Goal: Leave review/rating

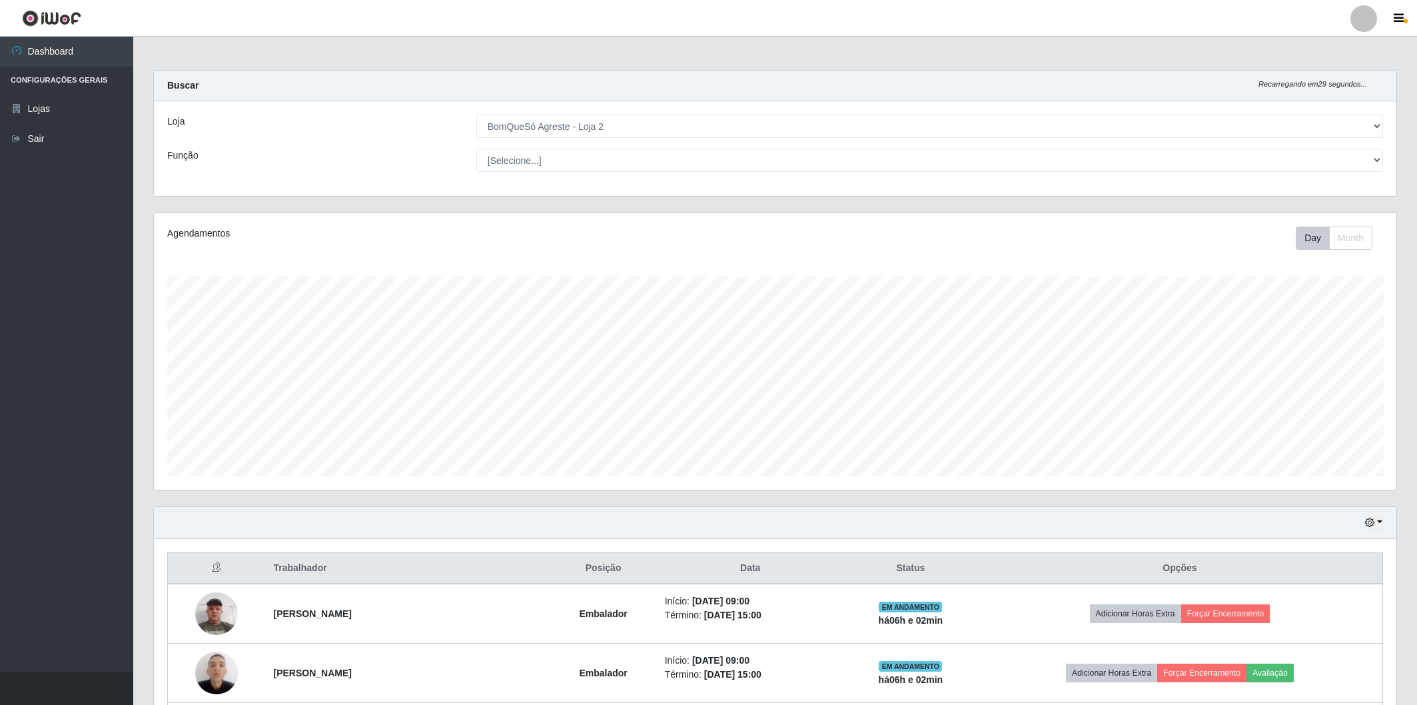
select select "214"
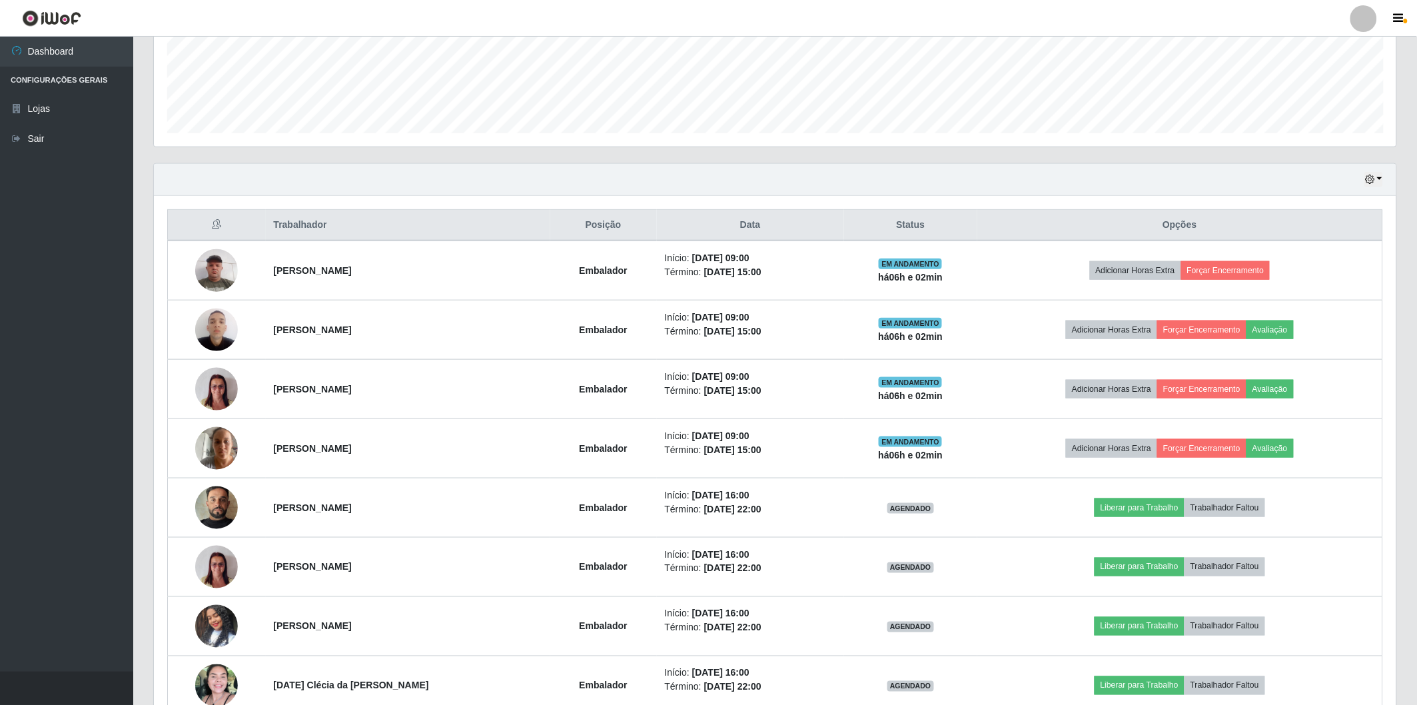
scroll to position [276, 1242]
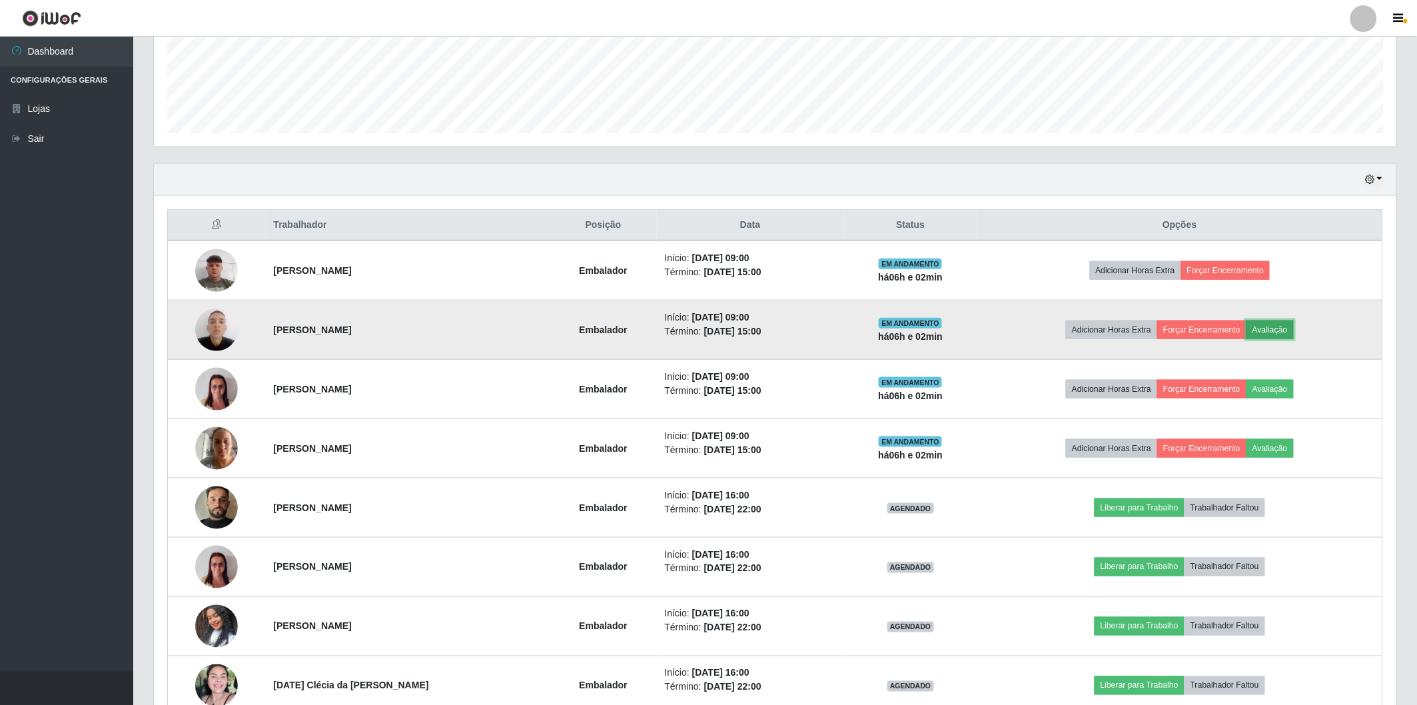
click at [1282, 329] on button "Avaliação" at bounding box center [1269, 329] width 47 height 19
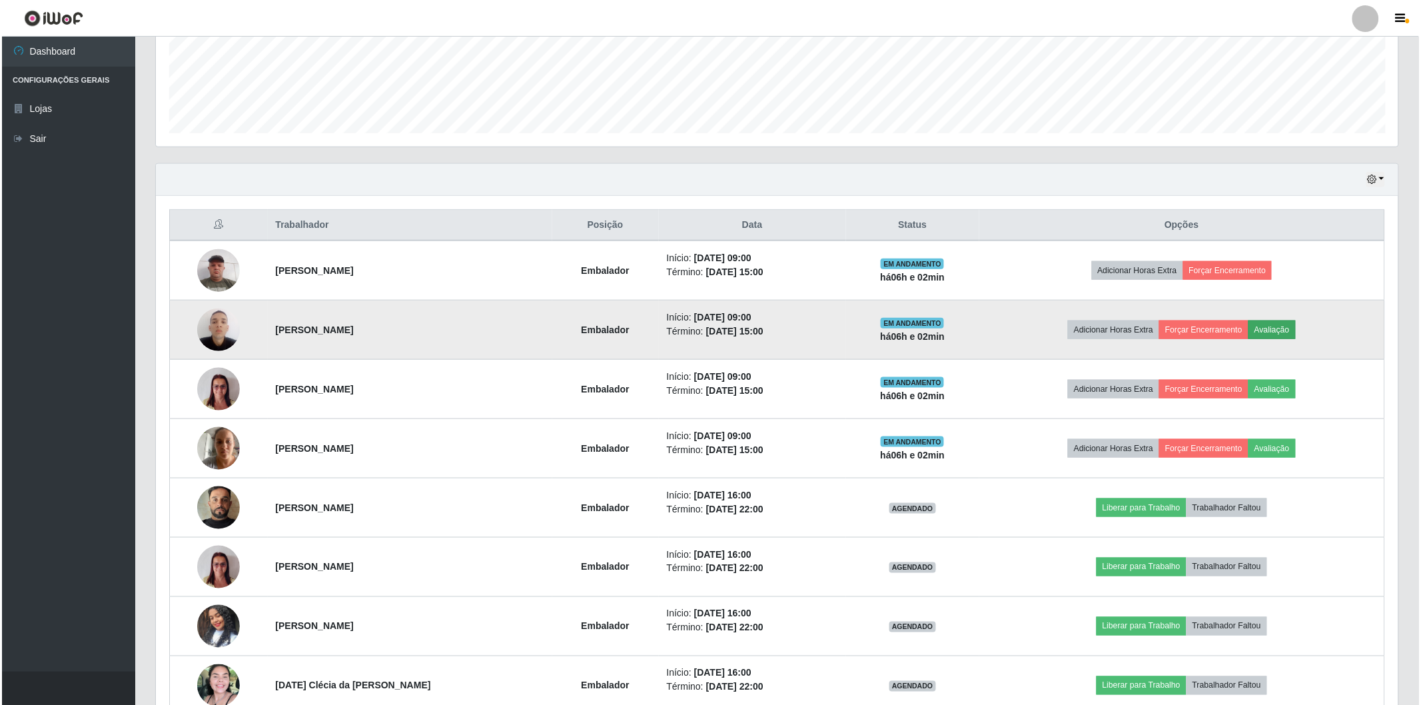
scroll to position [276, 1234]
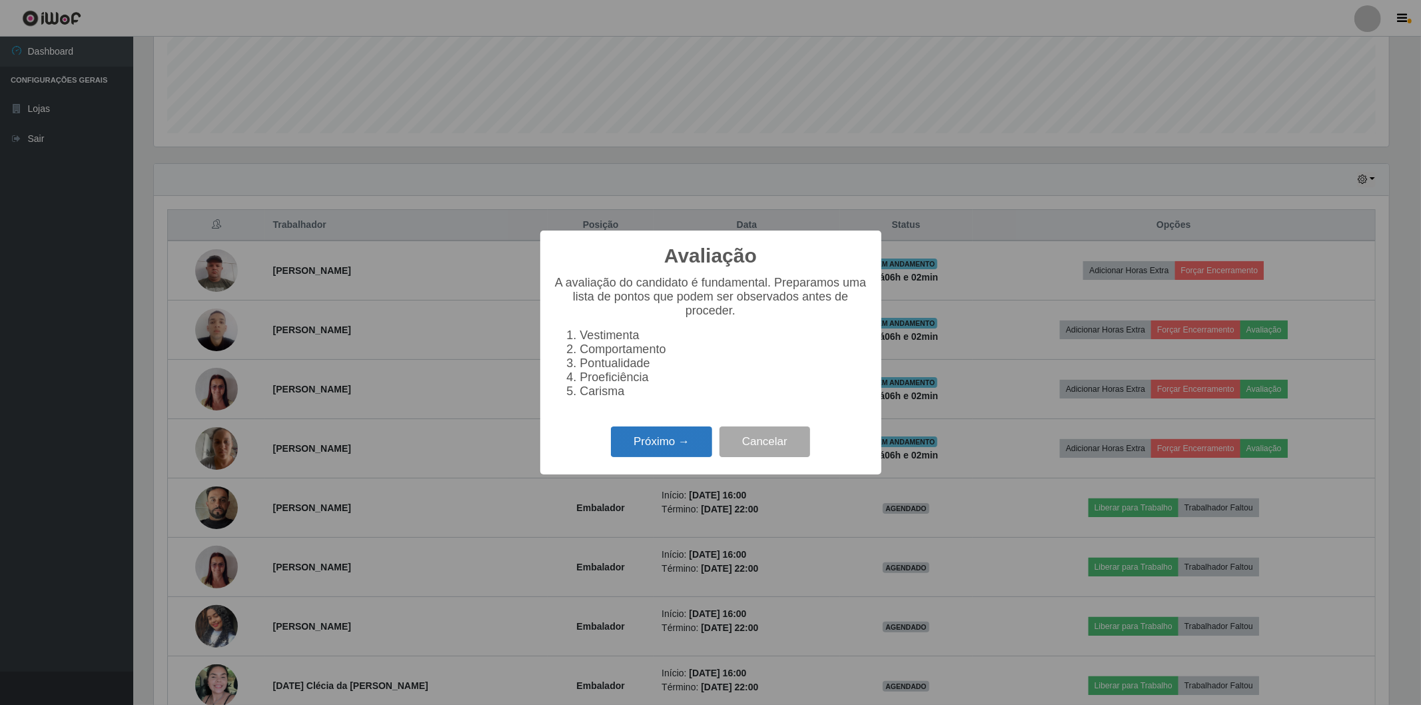
click at [643, 436] on button "Próximo →" at bounding box center [661, 441] width 101 height 31
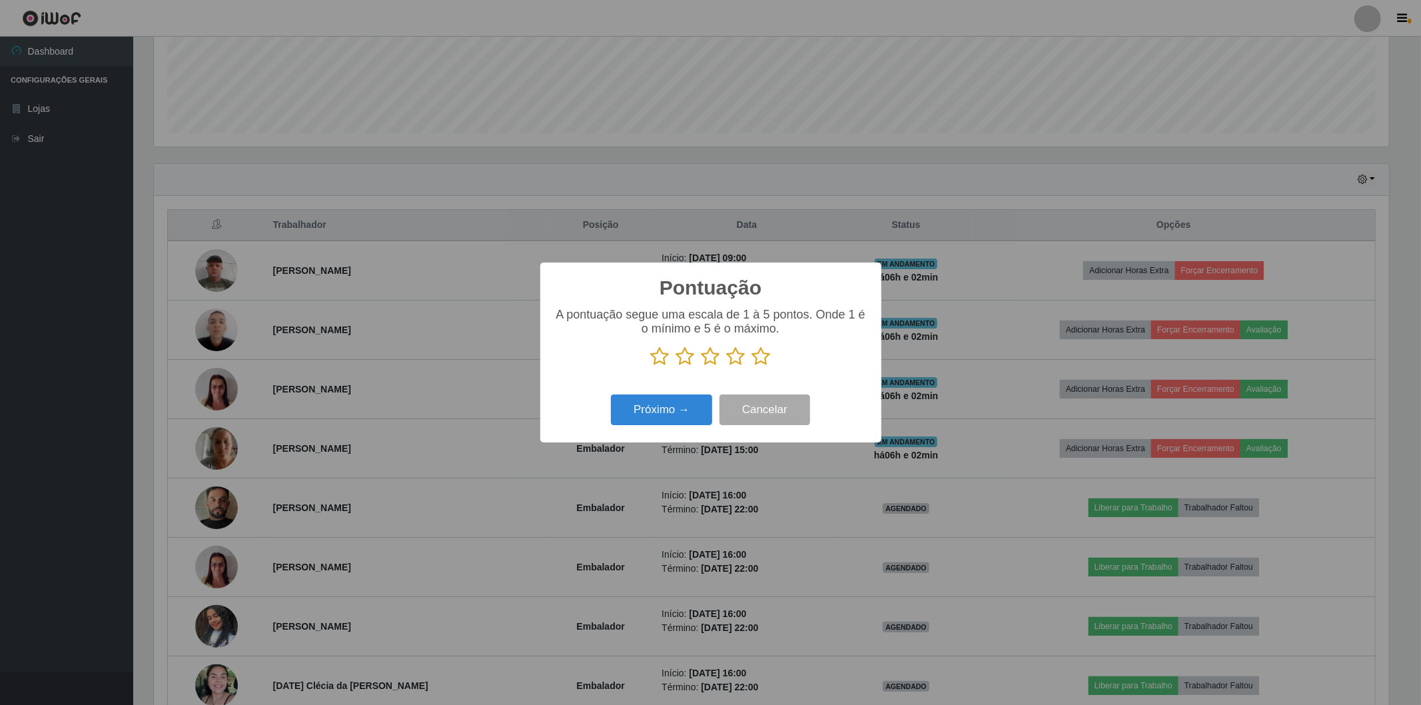
scroll to position [665798, 664839]
click at [761, 356] on icon at bounding box center [761, 356] width 19 height 20
click at [752, 366] on input "radio" at bounding box center [752, 366] width 0 height 0
click at [703, 403] on button "Próximo →" at bounding box center [661, 409] width 101 height 31
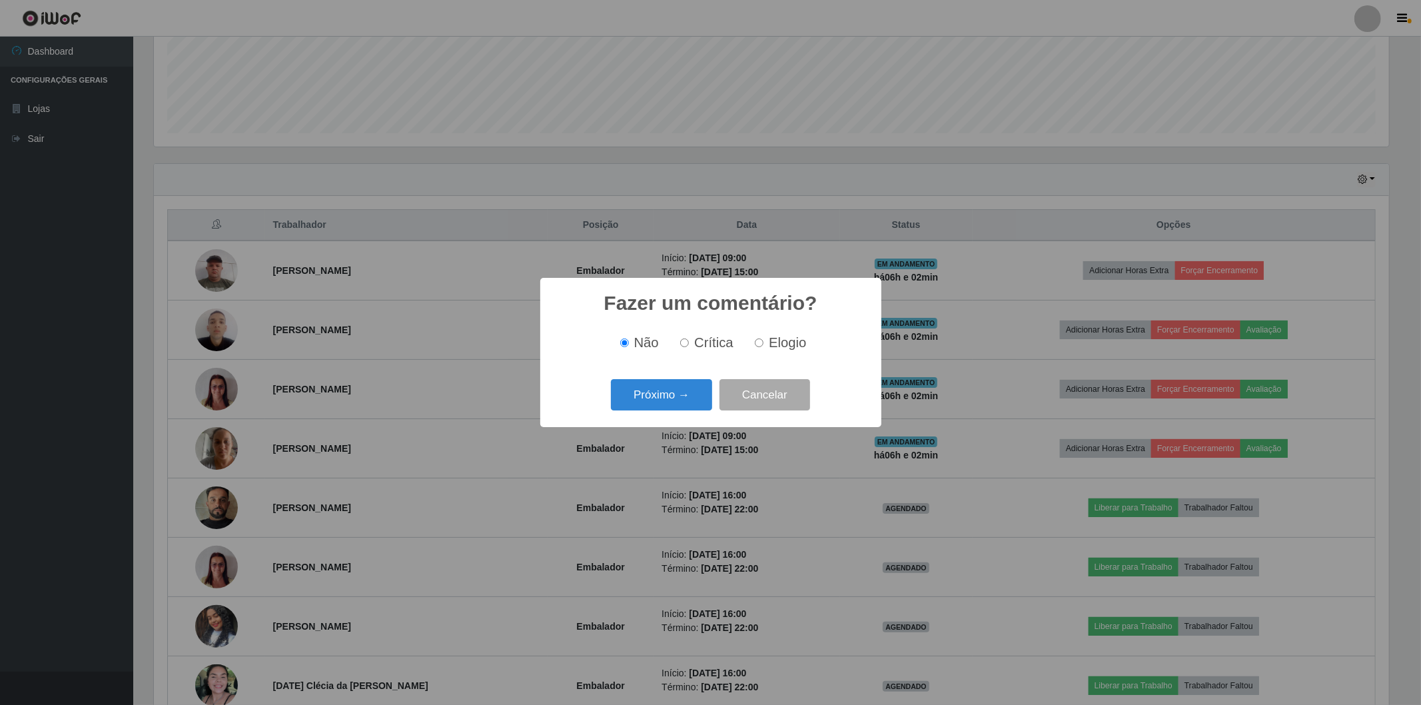
click at [761, 342] on input "Elogio" at bounding box center [759, 342] width 9 height 9
radio input "true"
click at [669, 395] on button "Próximo →" at bounding box center [661, 394] width 101 height 31
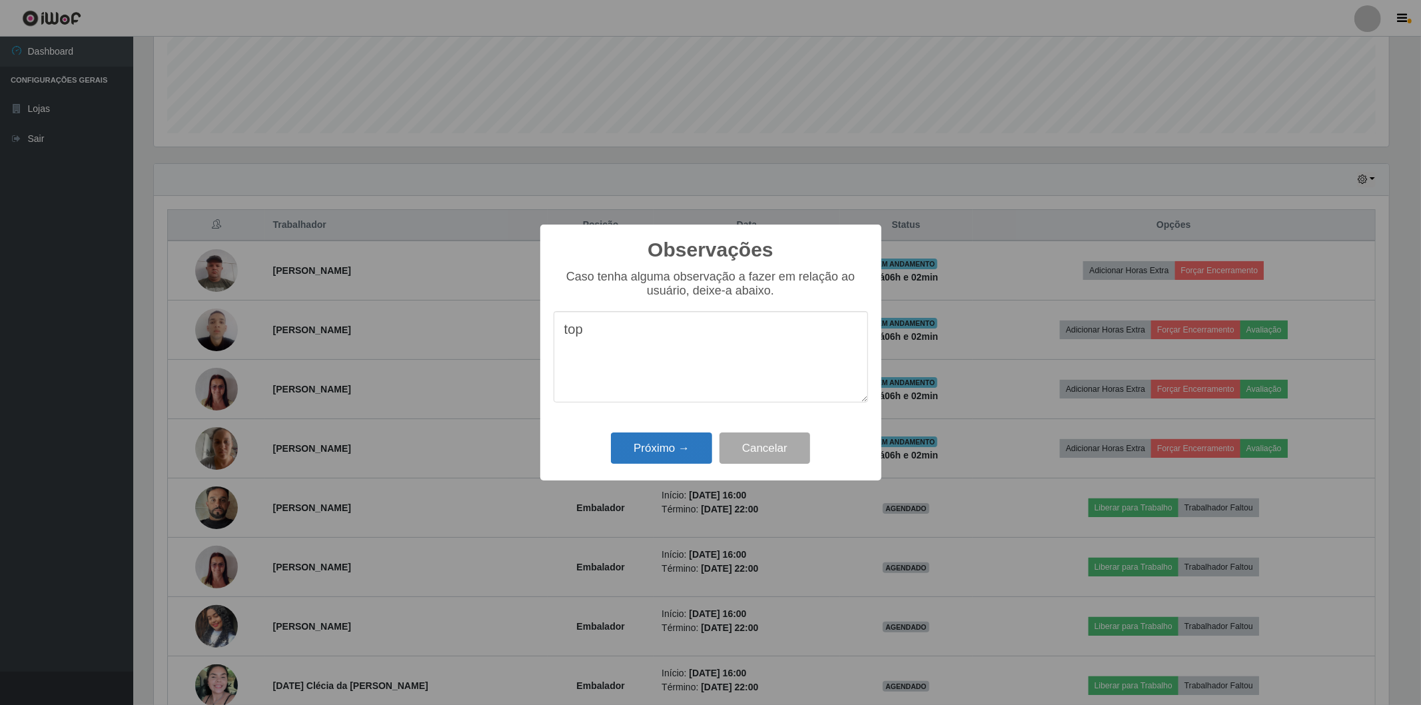
type textarea "top"
click at [649, 455] on button "Próximo →" at bounding box center [661, 447] width 101 height 31
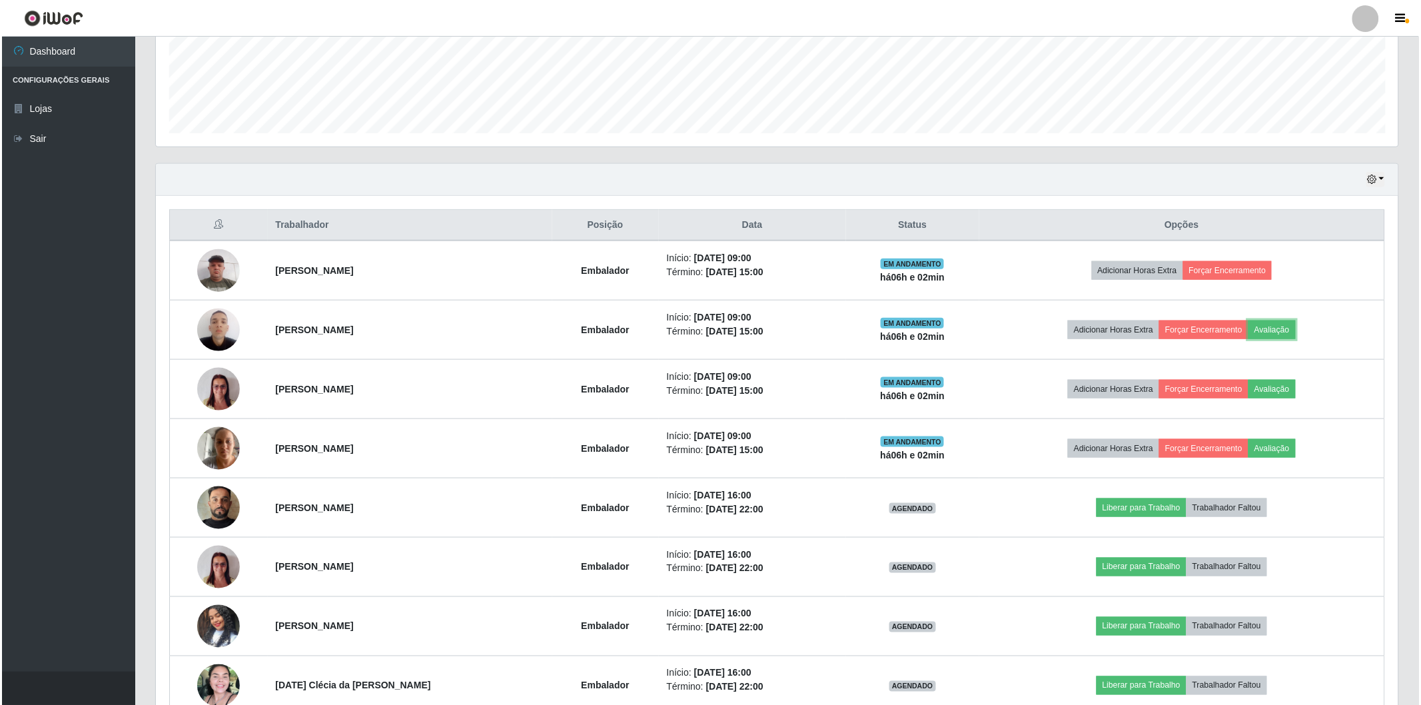
scroll to position [276, 1242]
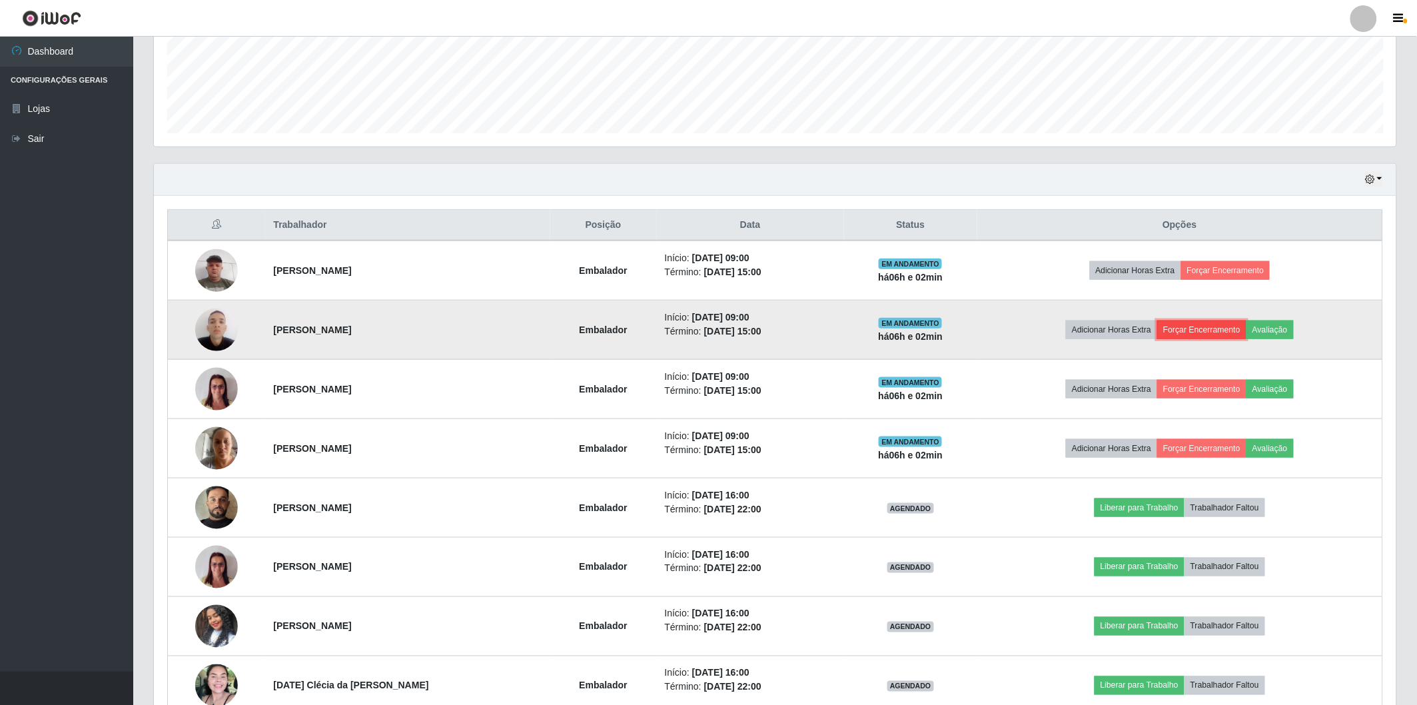
click at [1189, 334] on button "Forçar Encerramento" at bounding box center [1201, 329] width 89 height 19
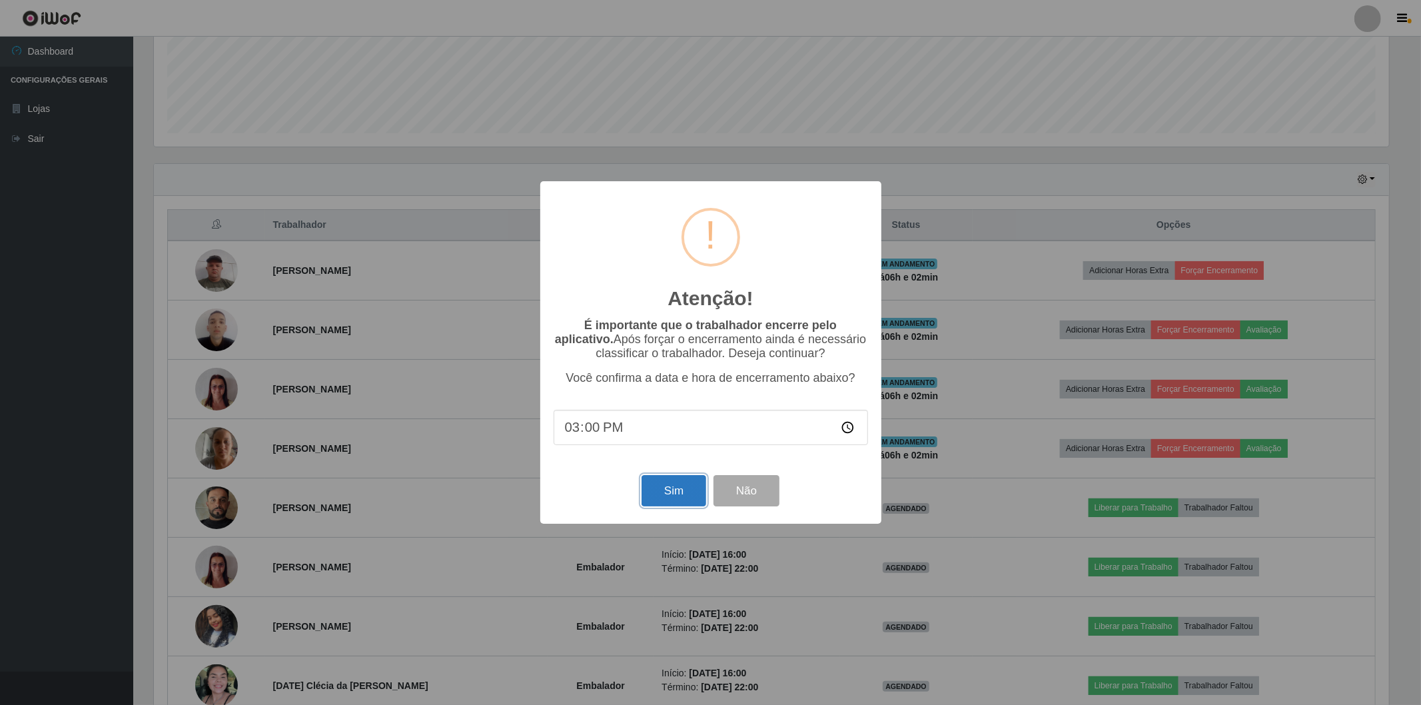
click at [667, 498] on button "Sim" at bounding box center [673, 490] width 65 height 31
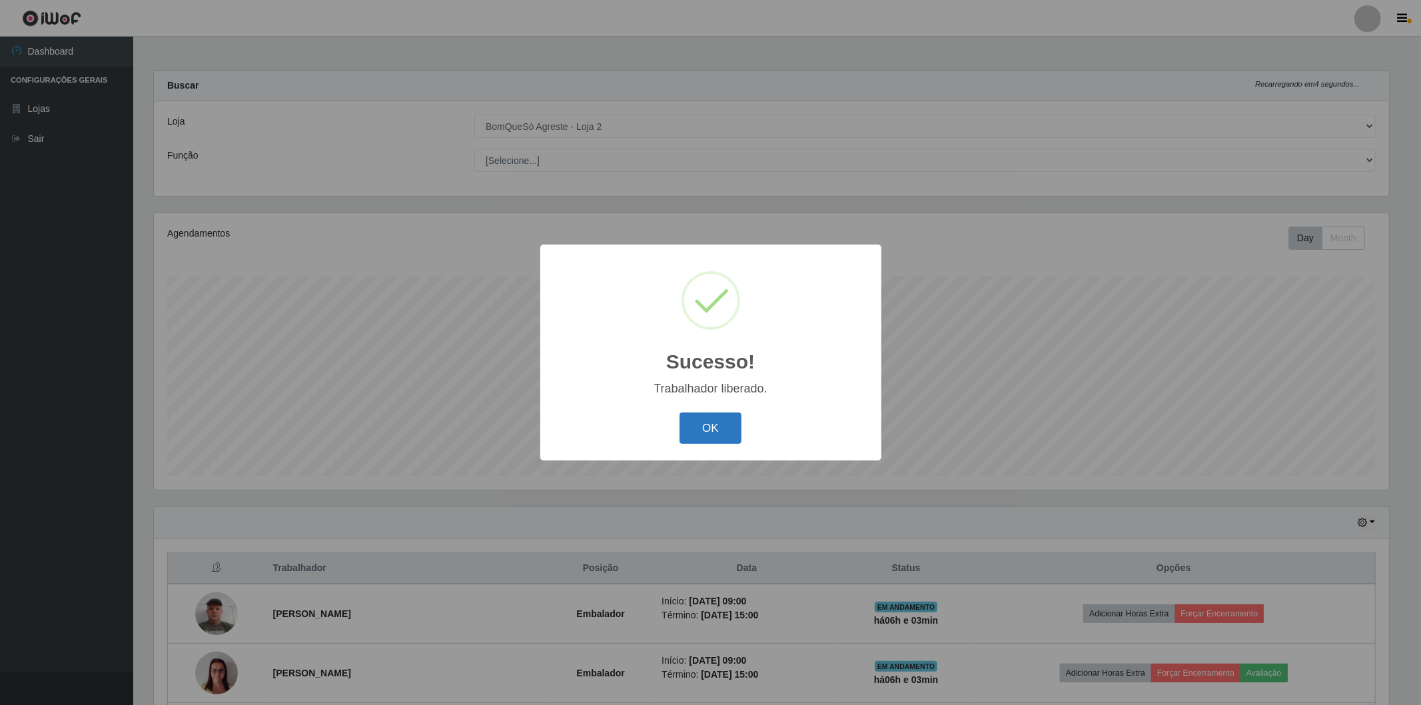
click at [708, 429] on button "OK" at bounding box center [710, 427] width 62 height 31
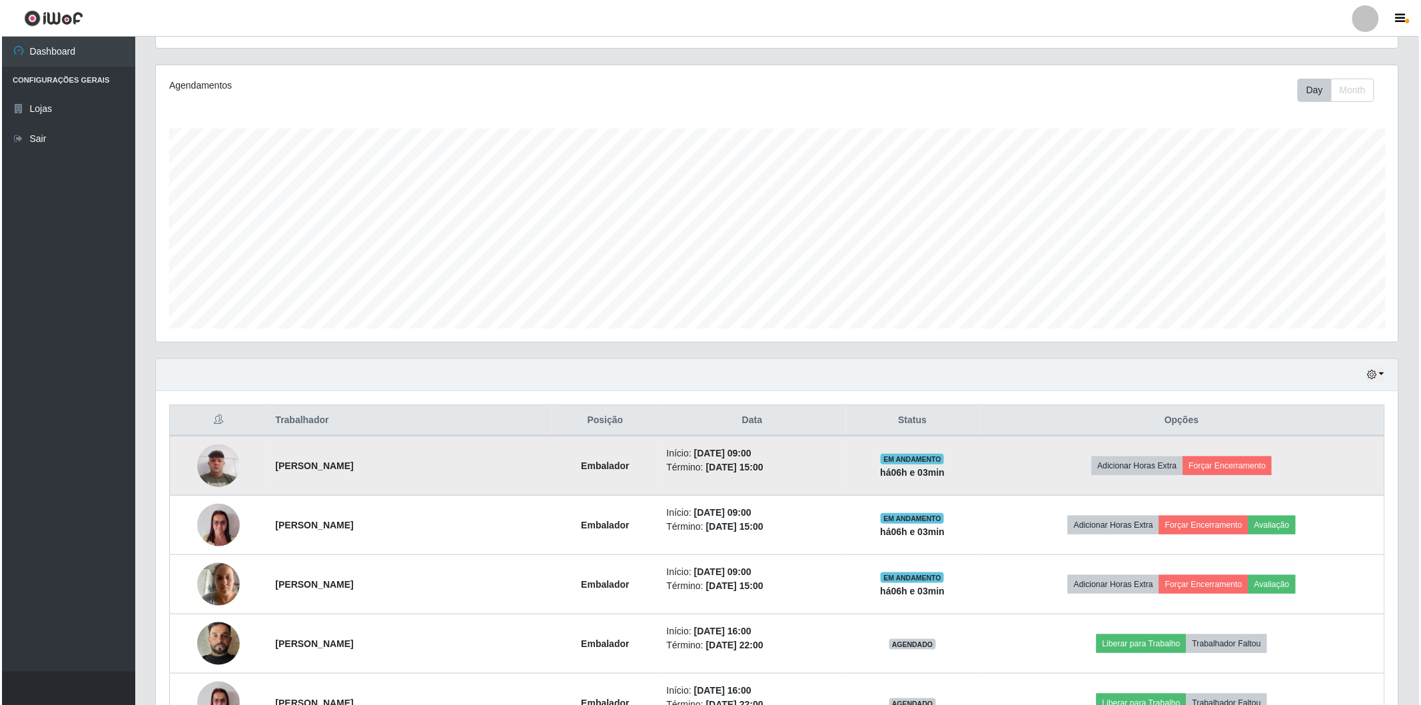
scroll to position [222, 0]
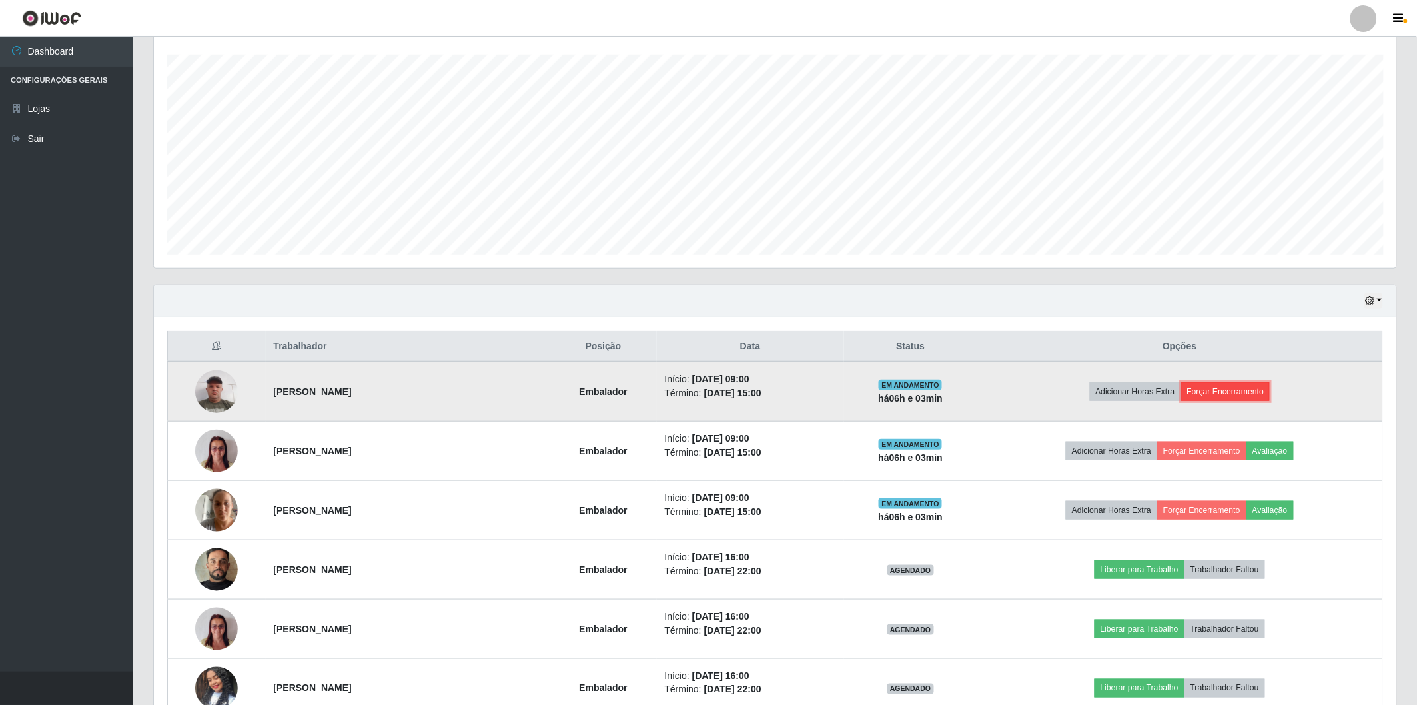
click at [1210, 395] on button "Forçar Encerramento" at bounding box center [1225, 391] width 89 height 19
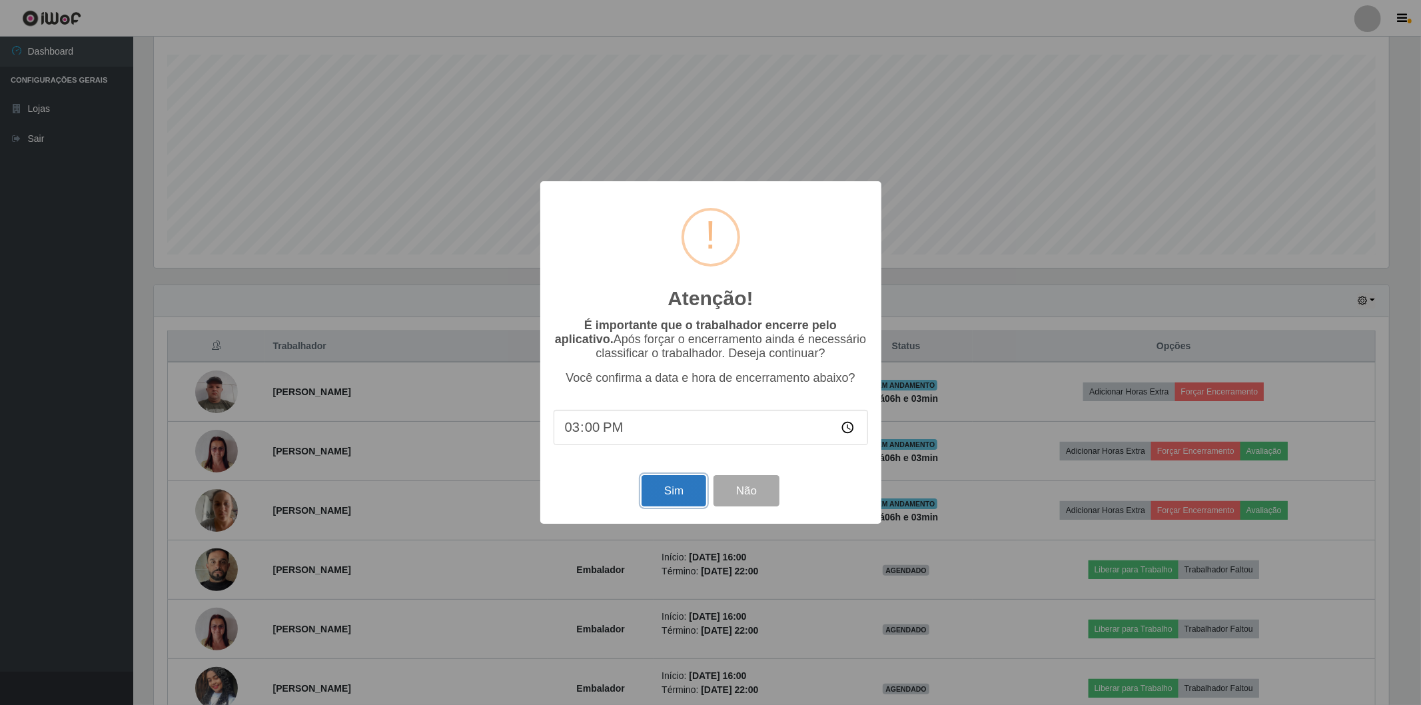
click at [645, 493] on button "Sim" at bounding box center [673, 490] width 65 height 31
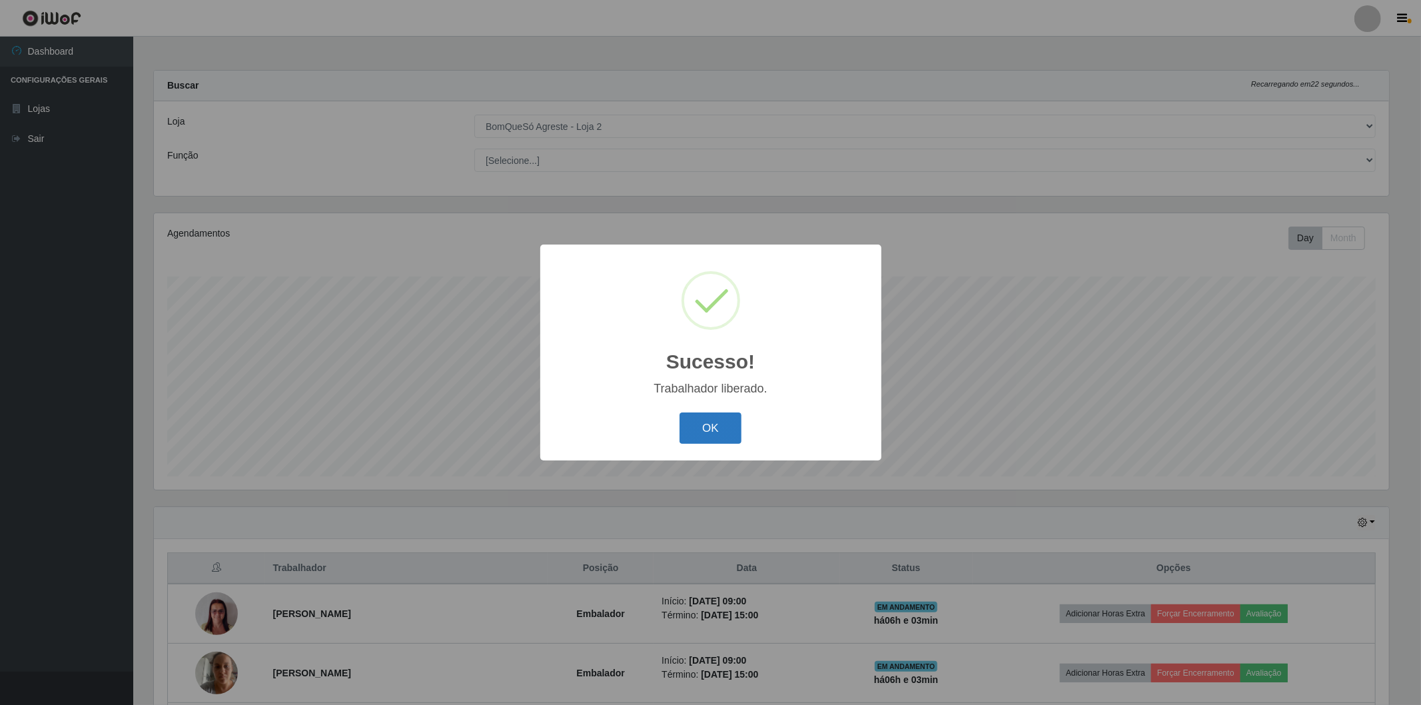
click at [698, 442] on button "OK" at bounding box center [710, 427] width 62 height 31
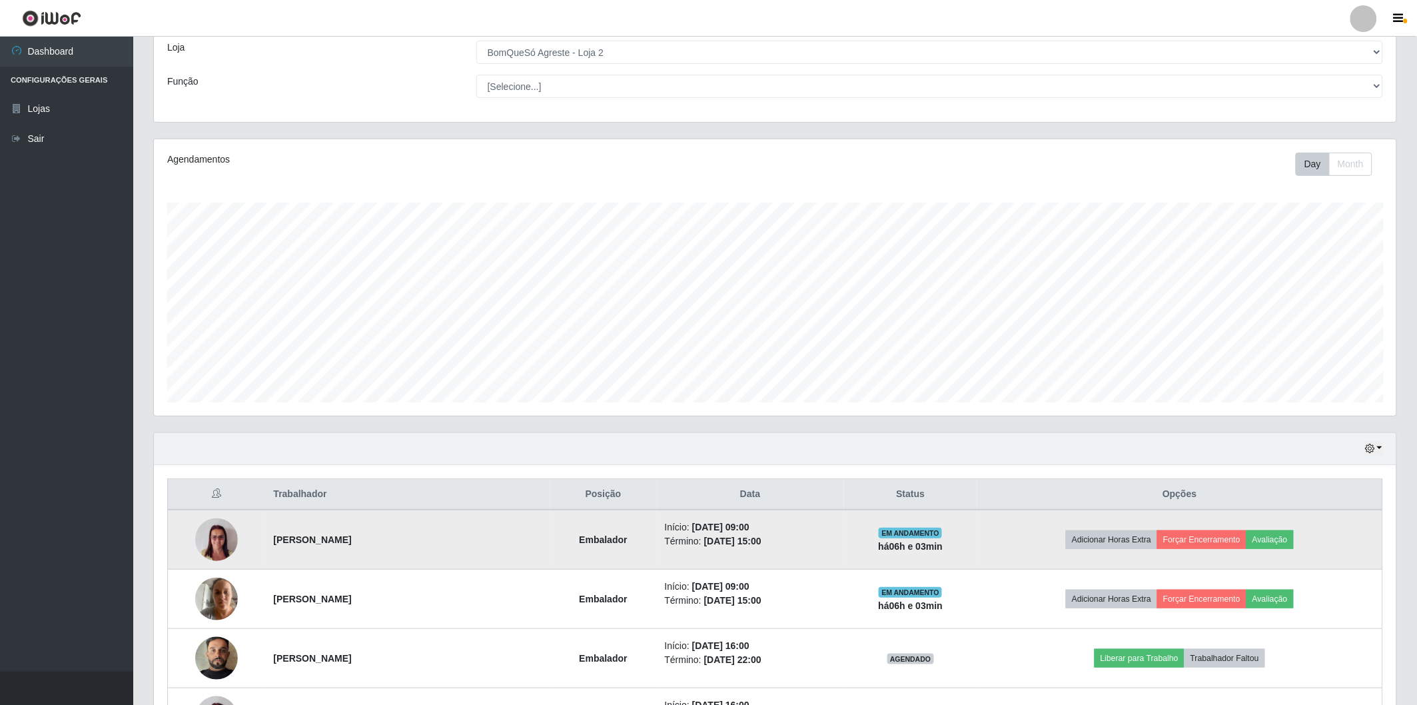
scroll to position [0, 0]
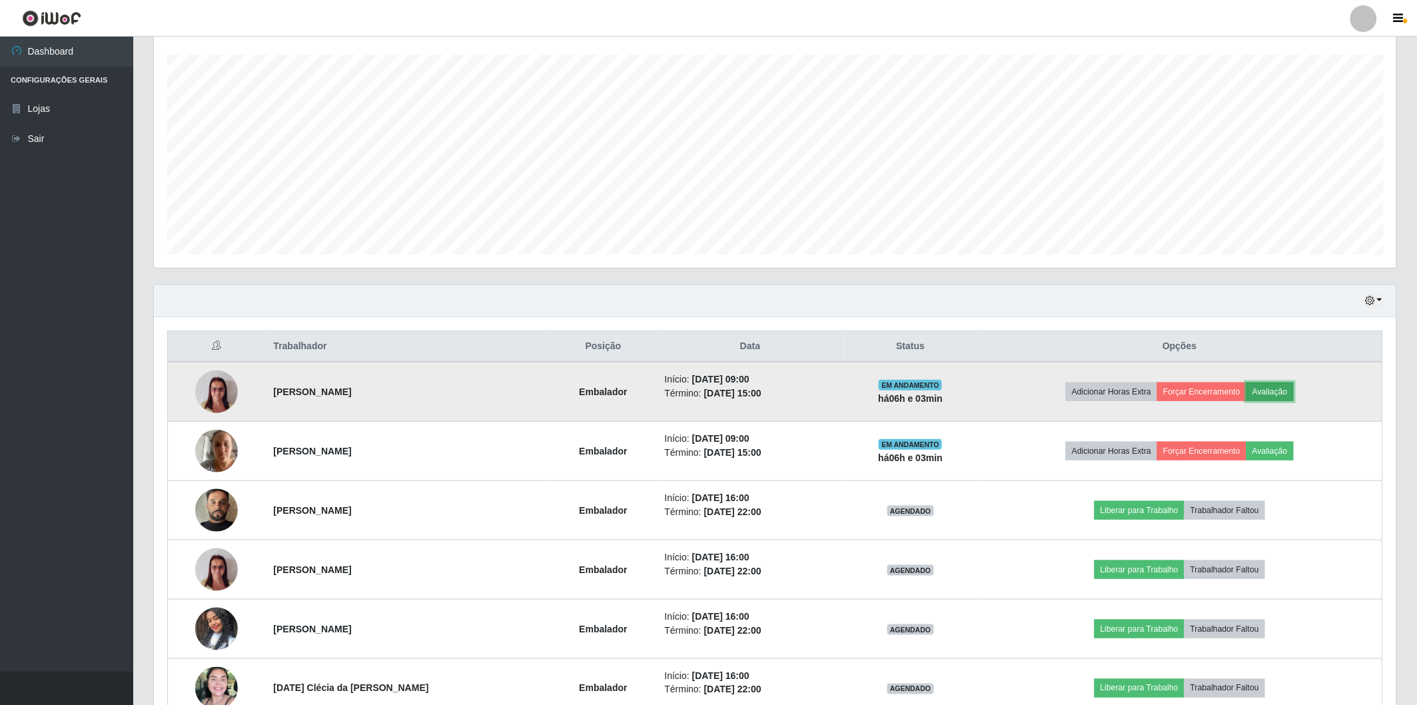
click at [1264, 384] on button "Avaliação" at bounding box center [1269, 391] width 47 height 19
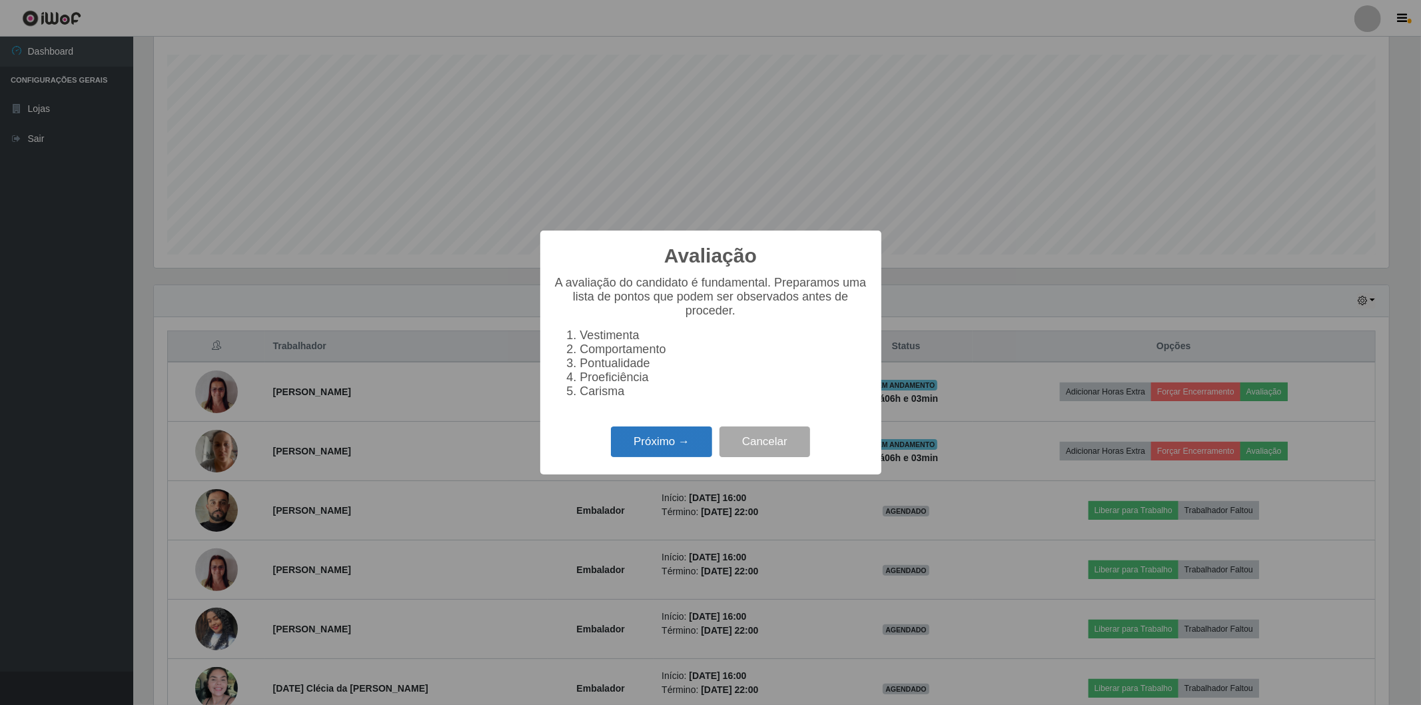
click at [695, 440] on button "Próximo →" at bounding box center [661, 441] width 101 height 31
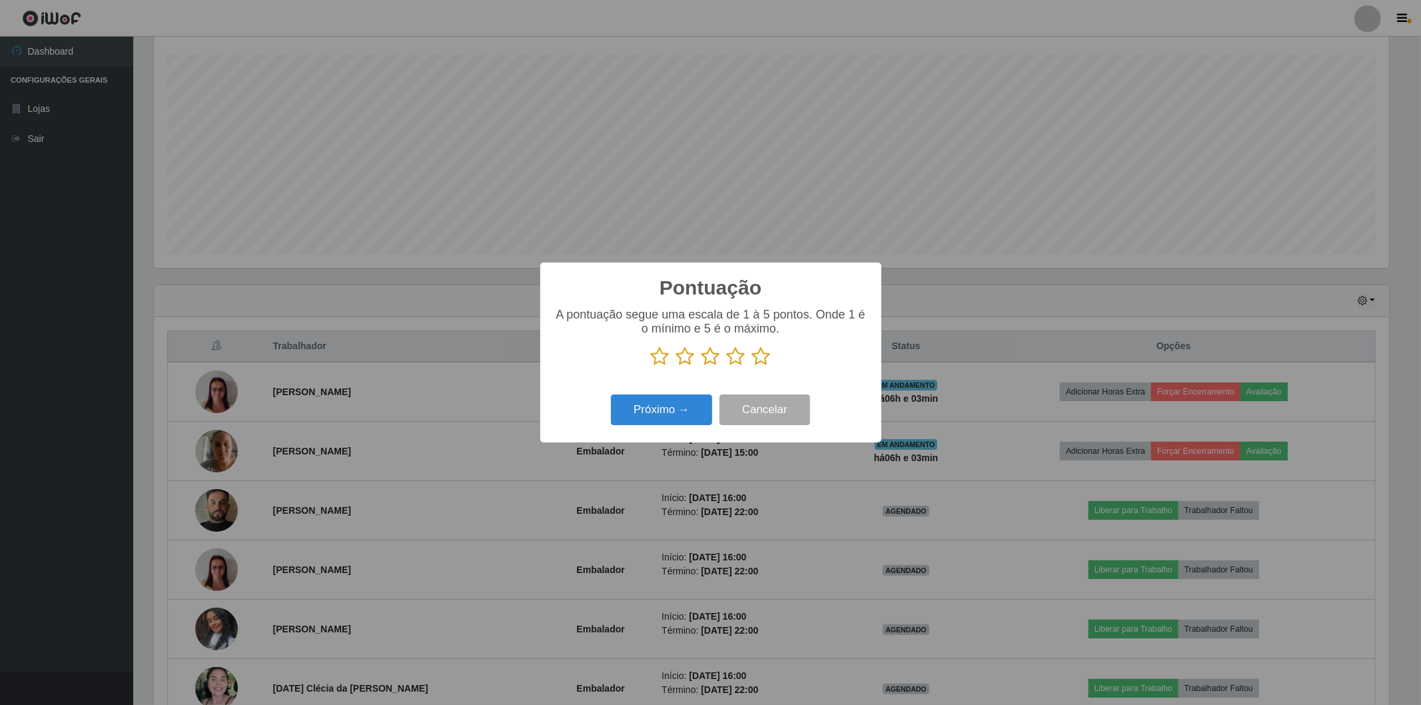
click at [758, 360] on icon at bounding box center [761, 356] width 19 height 20
click at [752, 366] on input "radio" at bounding box center [752, 366] width 0 height 0
click at [660, 412] on button "Próximo →" at bounding box center [661, 409] width 101 height 31
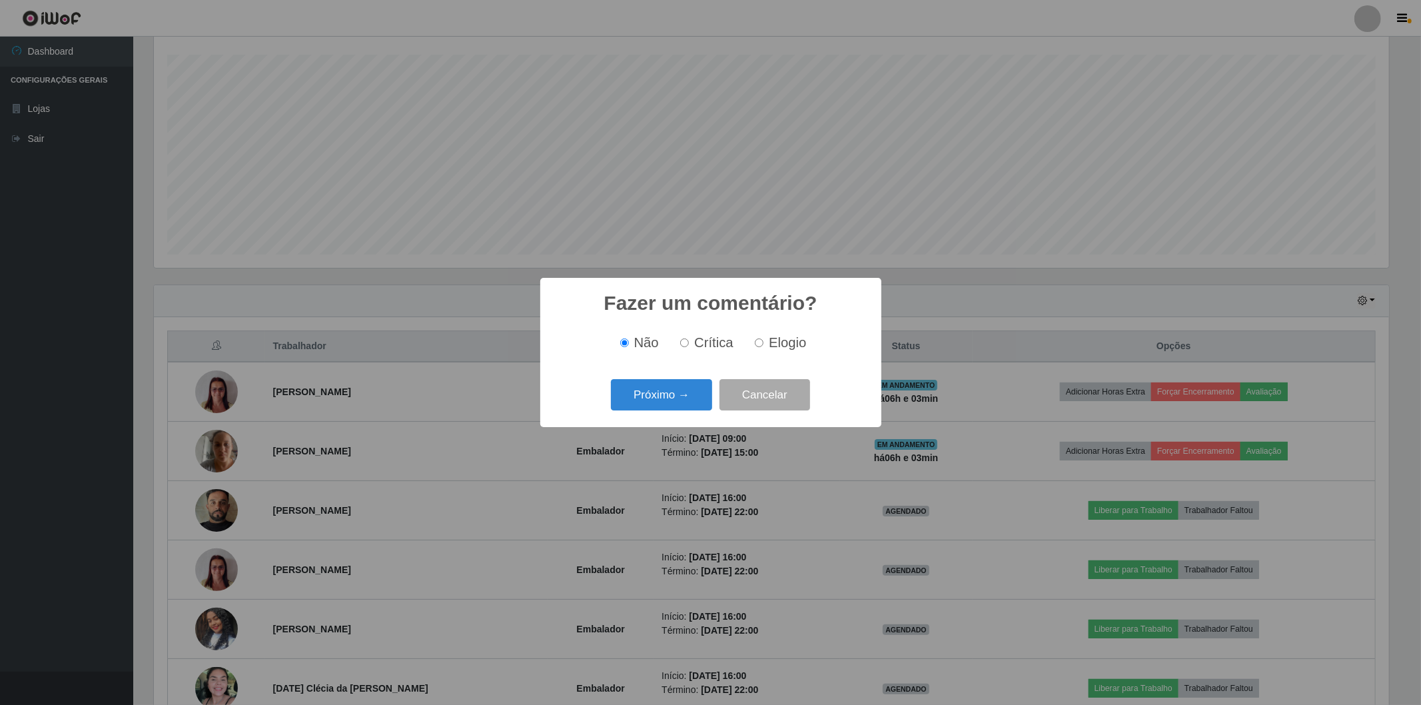
click at [759, 340] on input "Elogio" at bounding box center [759, 342] width 9 height 9
radio input "true"
click at [680, 389] on button "Próximo →" at bounding box center [661, 394] width 101 height 31
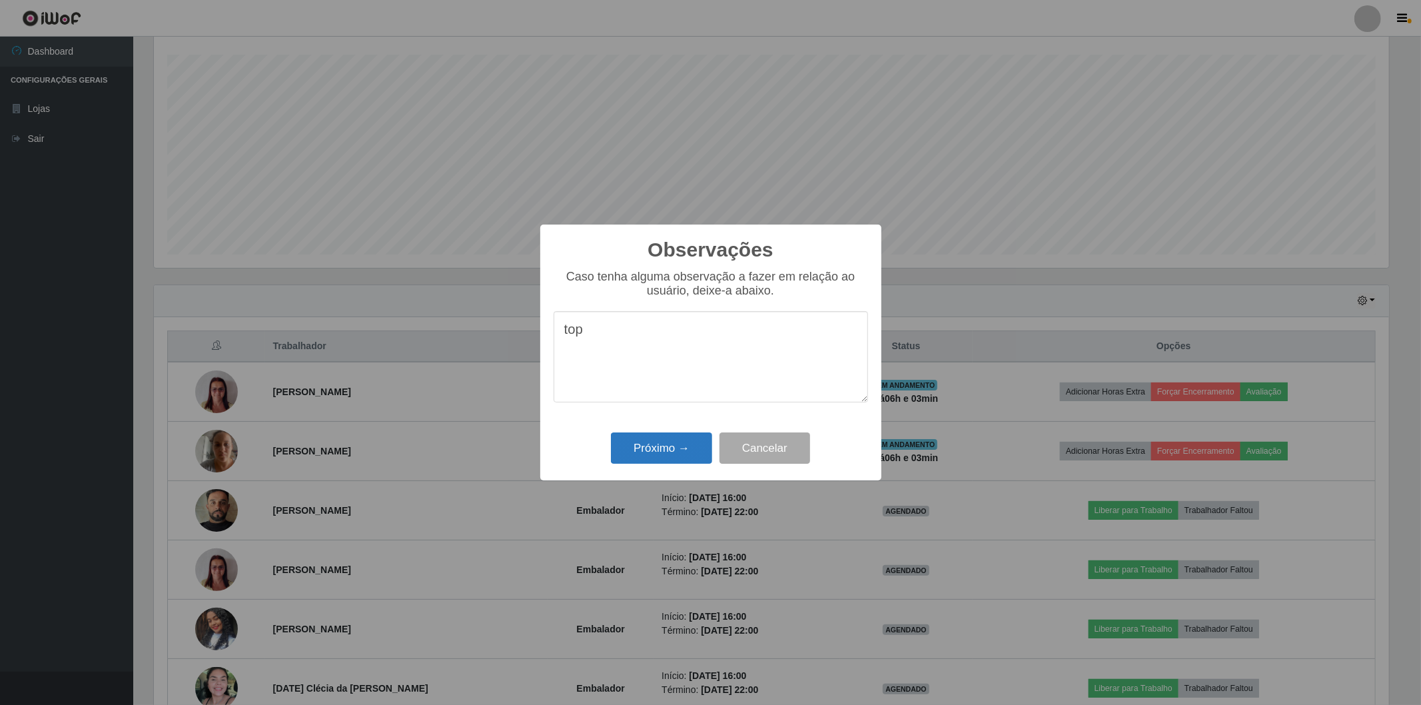
type textarea "top"
click at [673, 449] on button "Próximo →" at bounding box center [661, 447] width 101 height 31
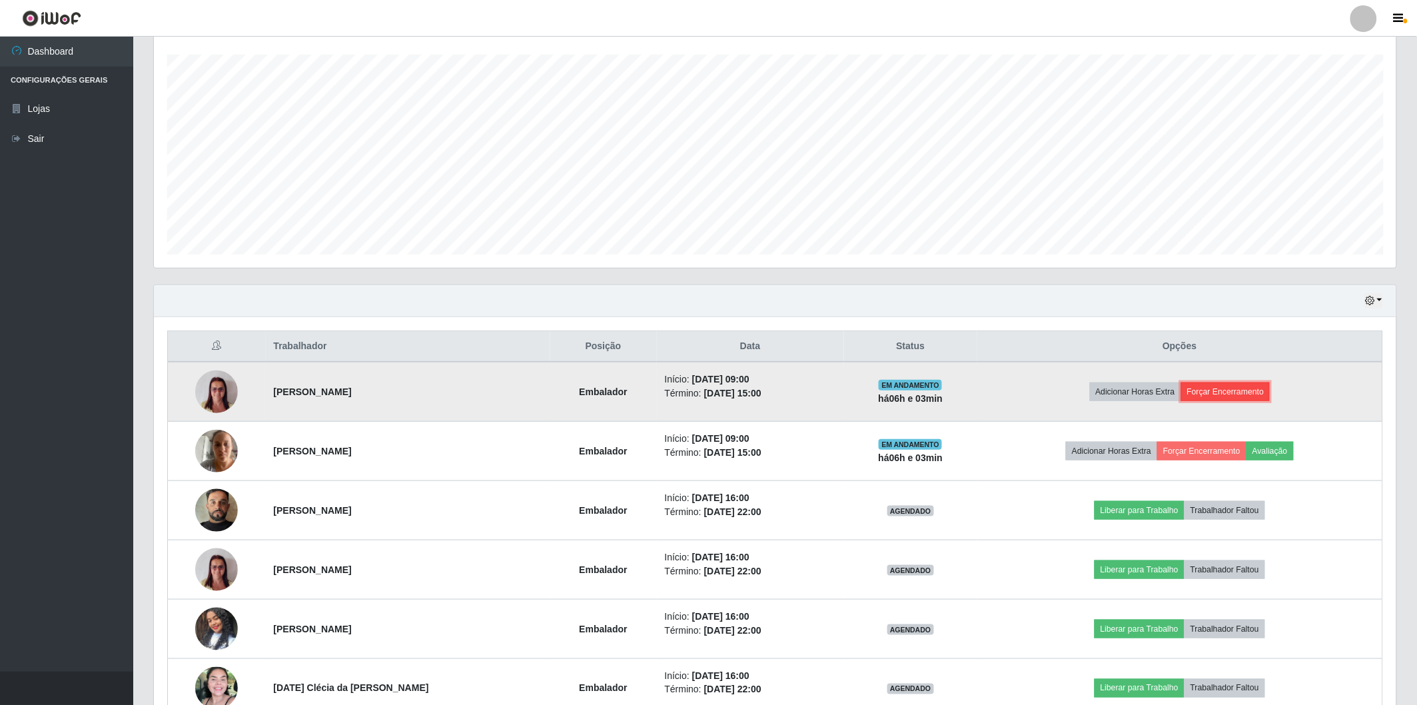
click at [1206, 387] on button "Forçar Encerramento" at bounding box center [1225, 391] width 89 height 19
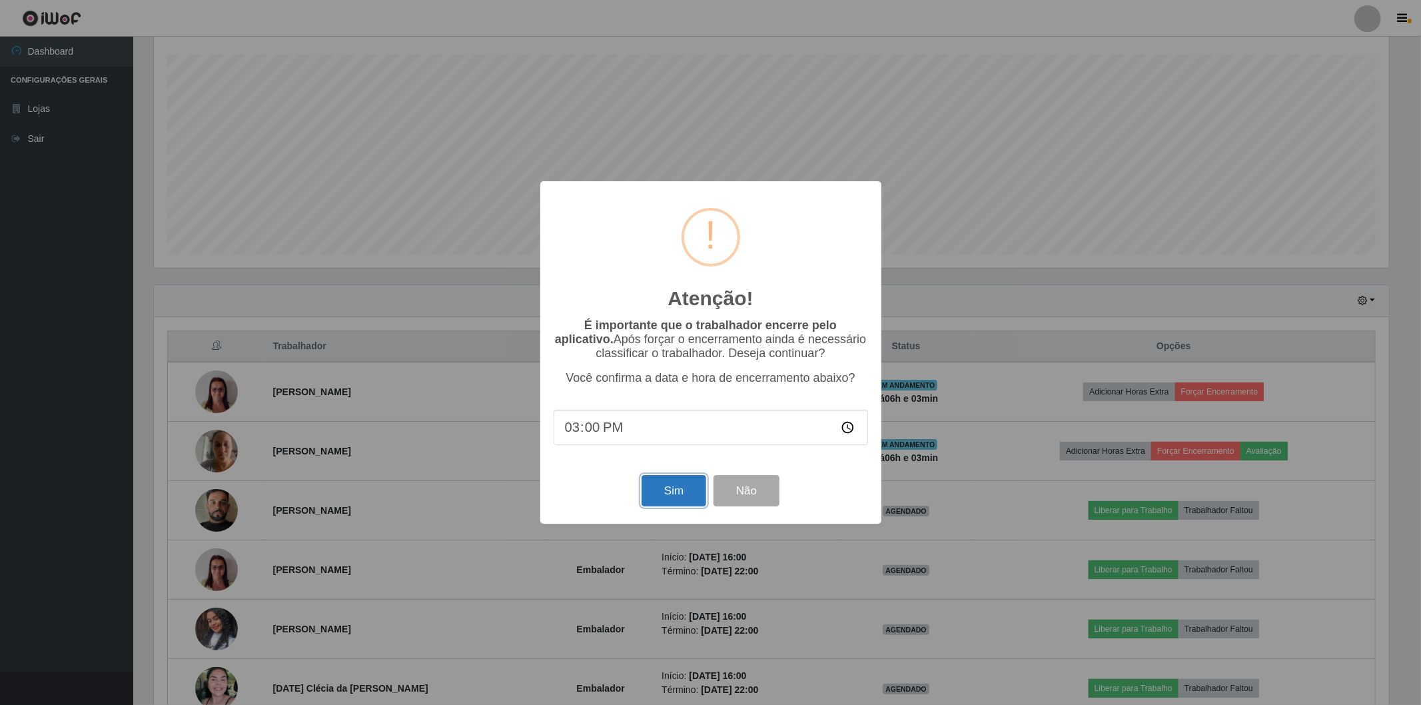
click at [689, 500] on button "Sim" at bounding box center [673, 490] width 65 height 31
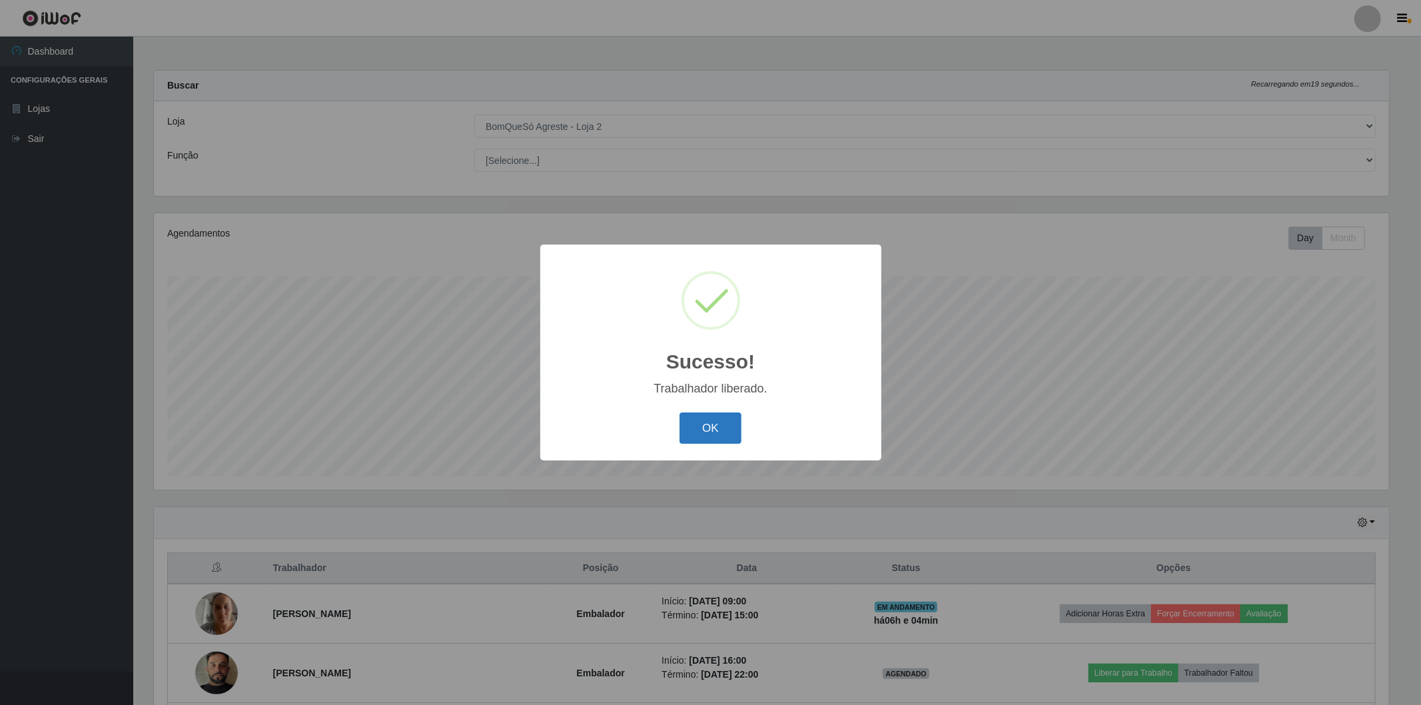
click at [711, 420] on button "OK" at bounding box center [710, 427] width 62 height 31
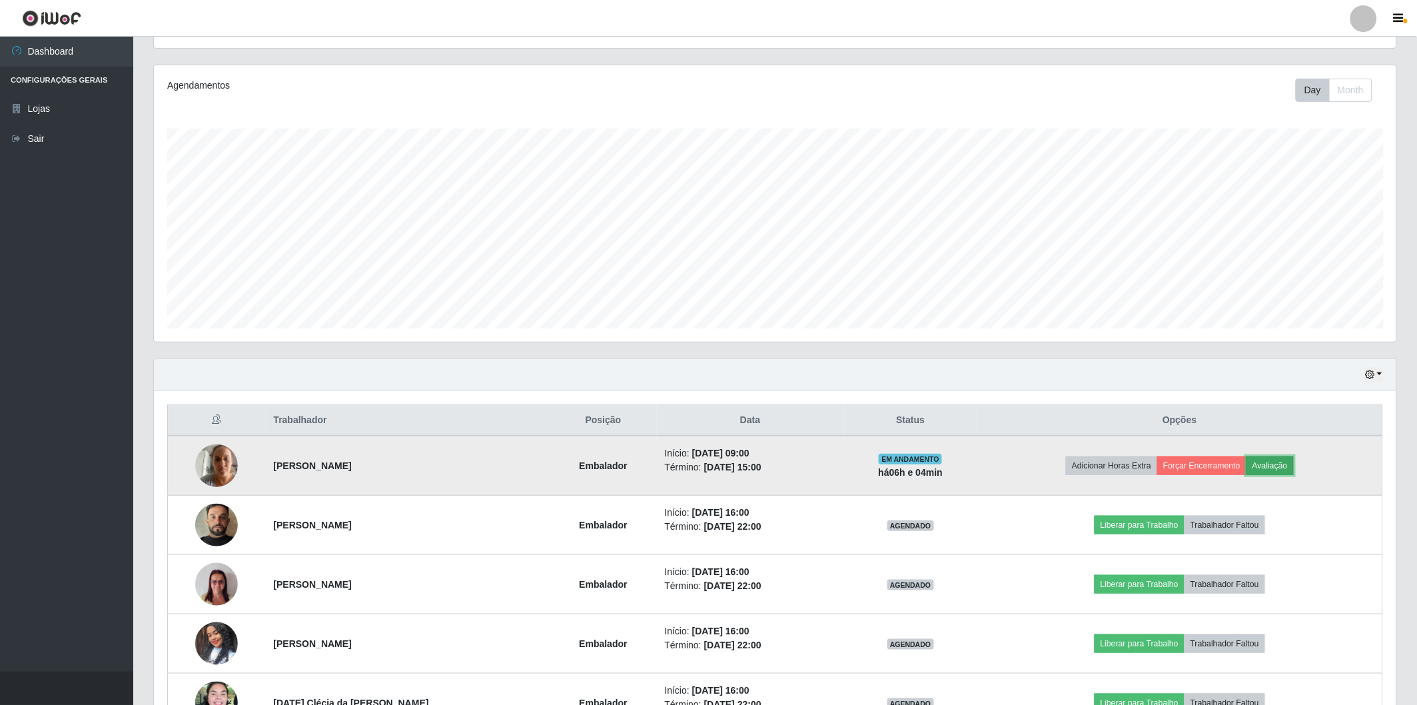
click at [1266, 469] on button "Avaliação" at bounding box center [1269, 465] width 47 height 19
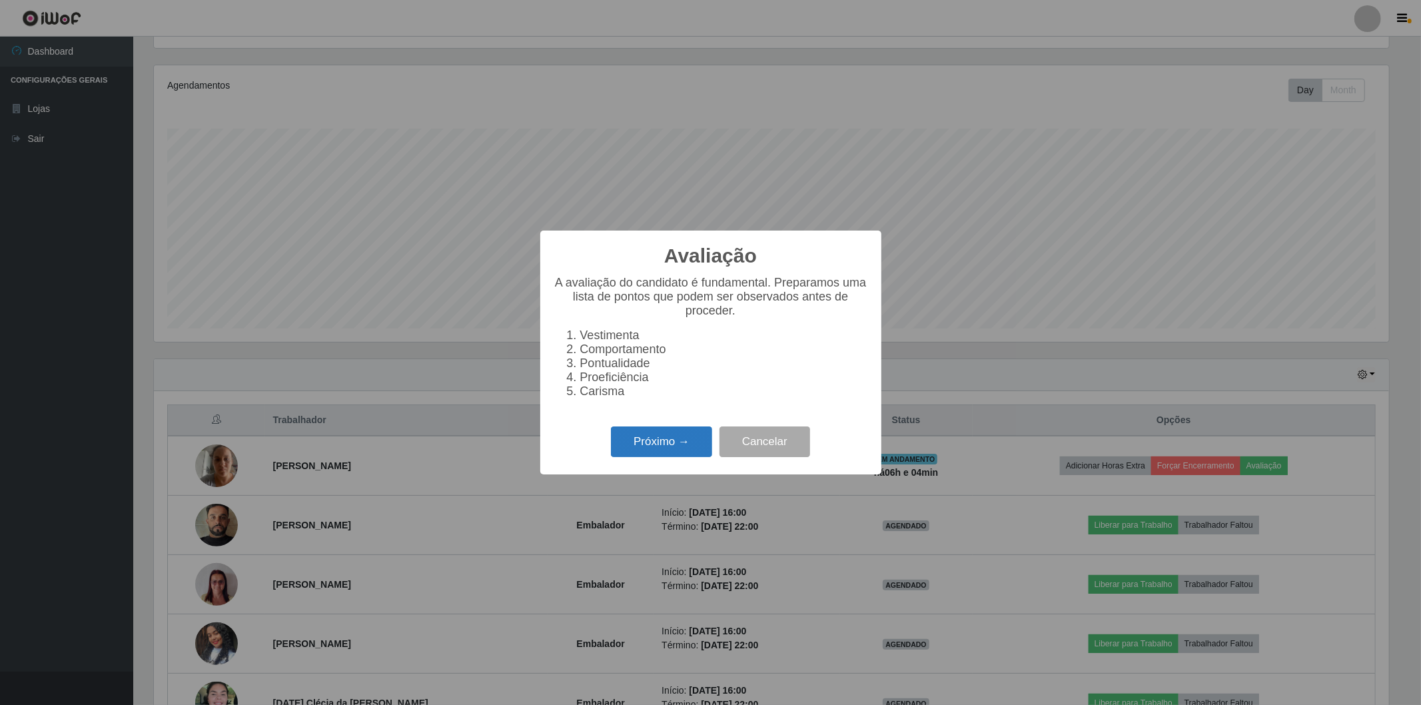
click at [653, 445] on button "Próximo →" at bounding box center [661, 441] width 101 height 31
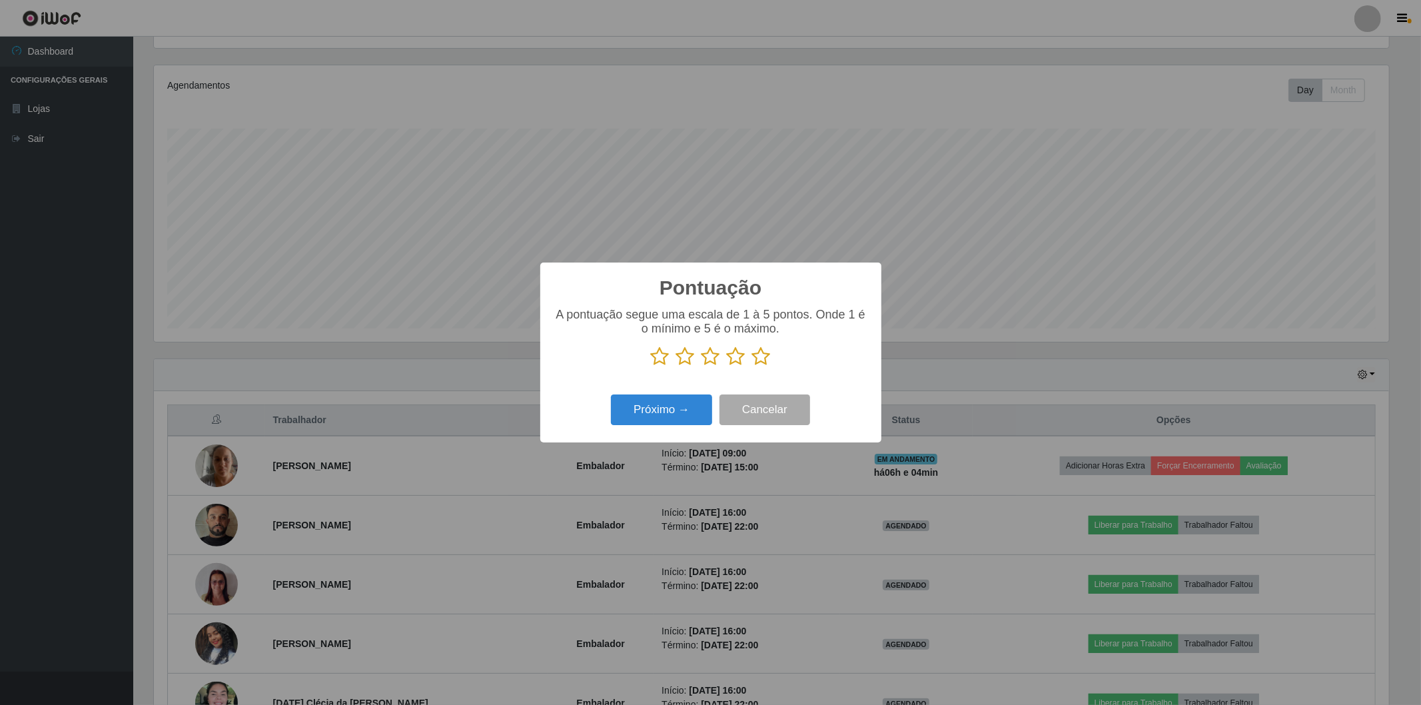
click at [756, 357] on icon at bounding box center [761, 356] width 19 height 20
click at [752, 366] on input "radio" at bounding box center [752, 366] width 0 height 0
click at [677, 405] on button "Próximo →" at bounding box center [661, 409] width 101 height 31
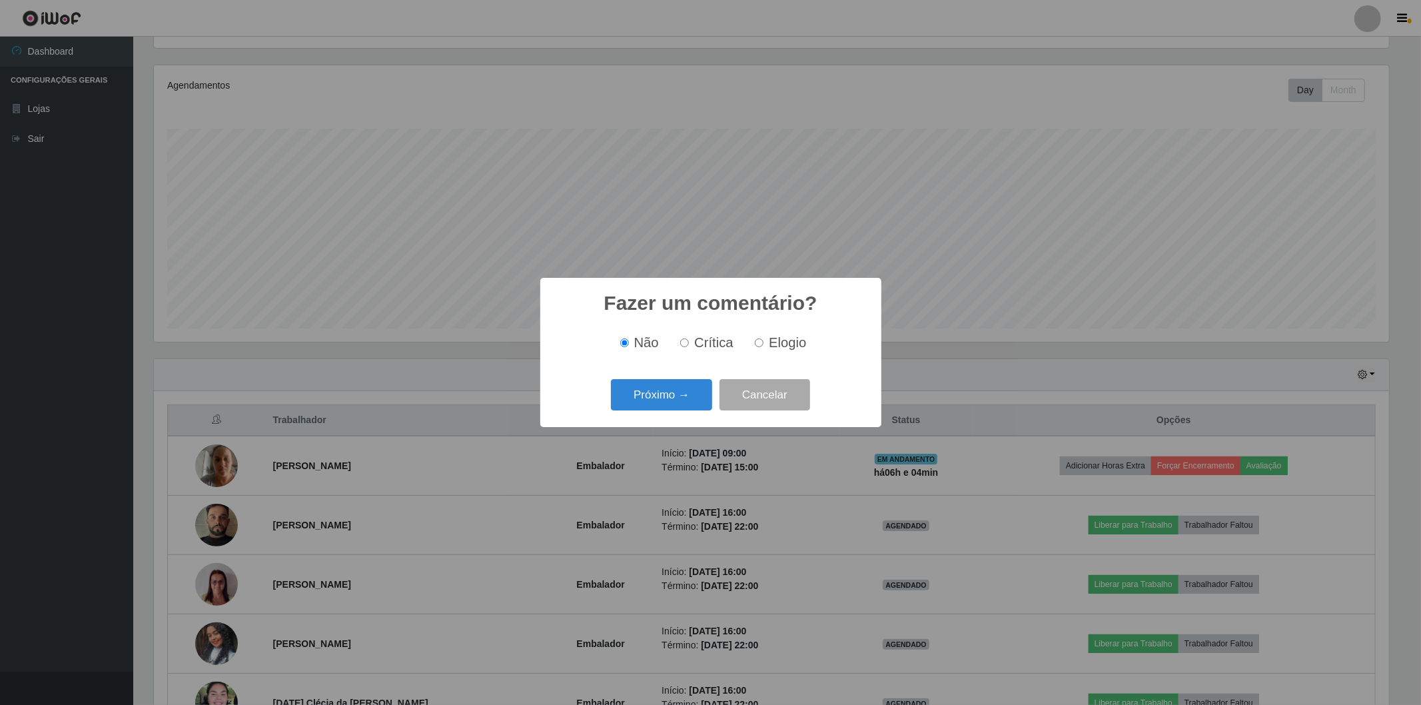
click at [759, 343] on input "Elogio" at bounding box center [759, 342] width 9 height 9
radio input "true"
click at [697, 393] on button "Próximo →" at bounding box center [661, 394] width 101 height 31
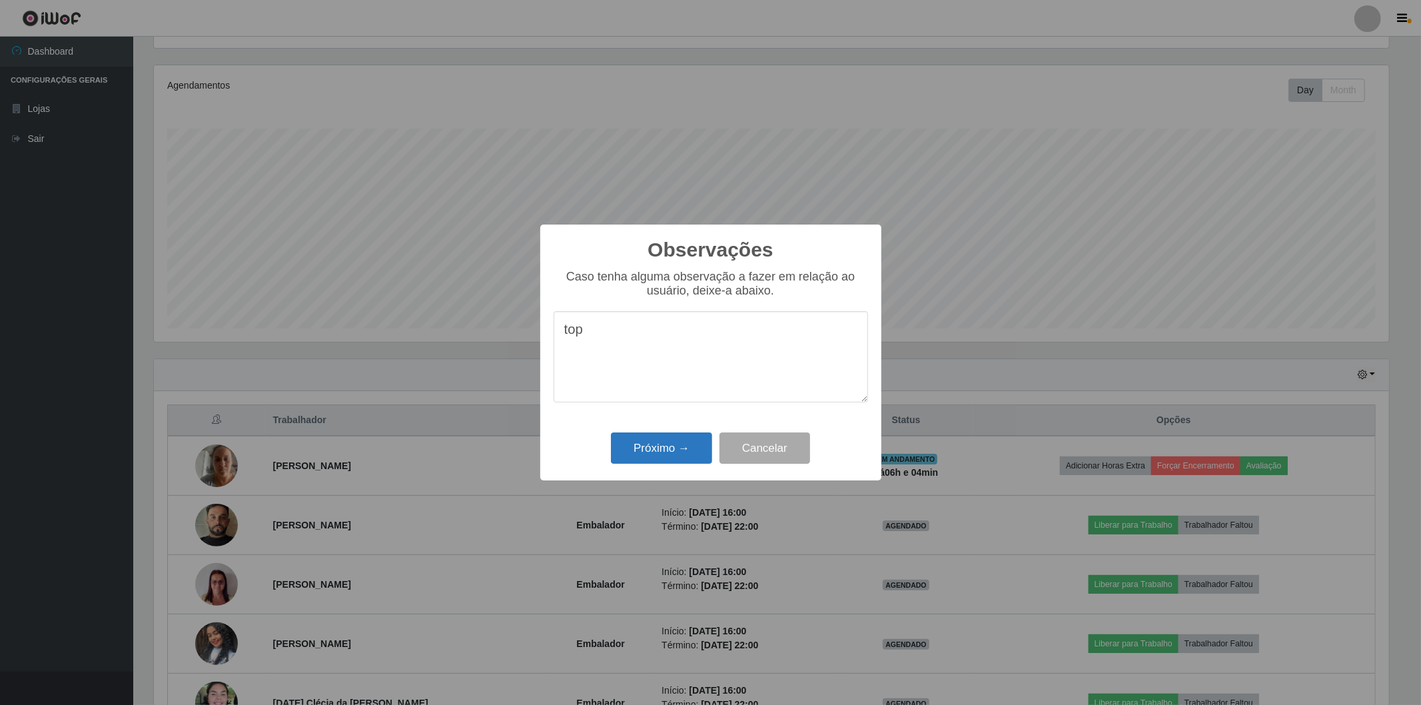
type textarea "top"
click at [675, 442] on button "Próximo →" at bounding box center [661, 447] width 101 height 31
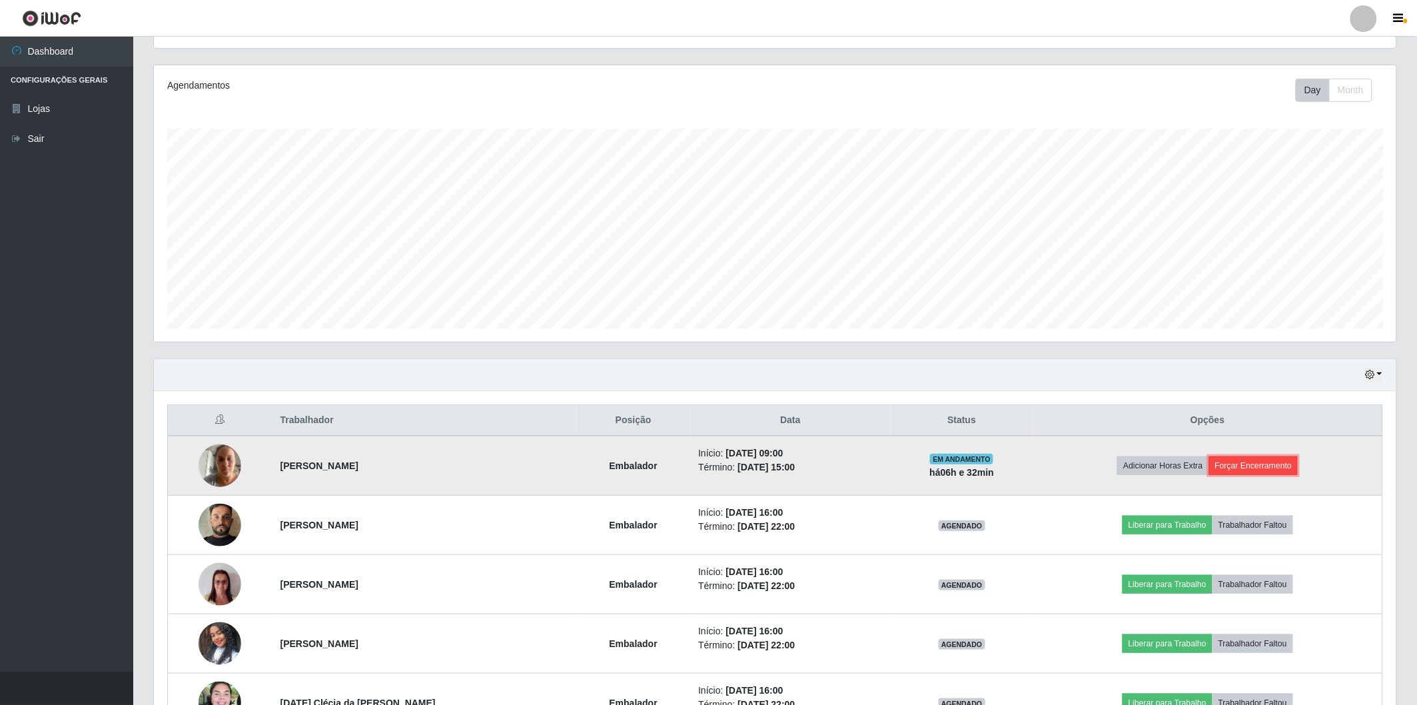
click at [1246, 468] on button "Forçar Encerramento" at bounding box center [1253, 465] width 89 height 19
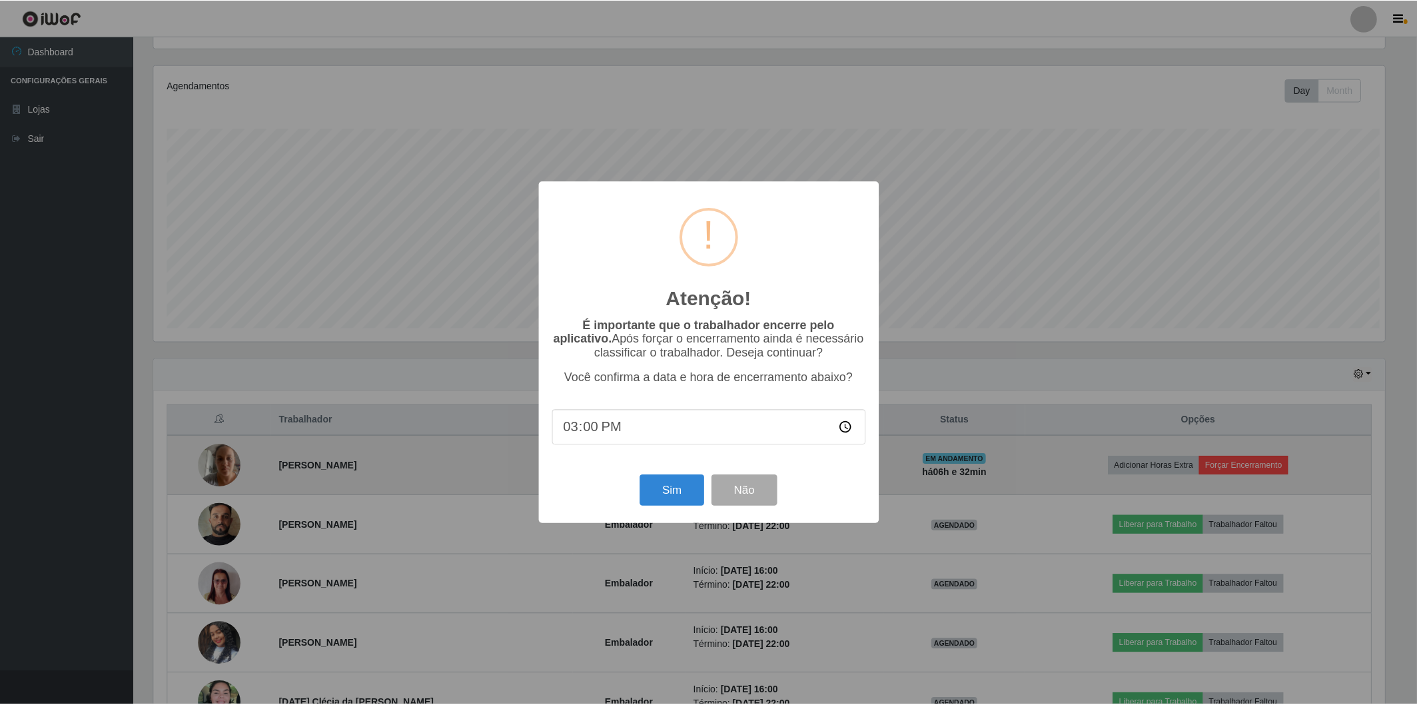
scroll to position [276, 1234]
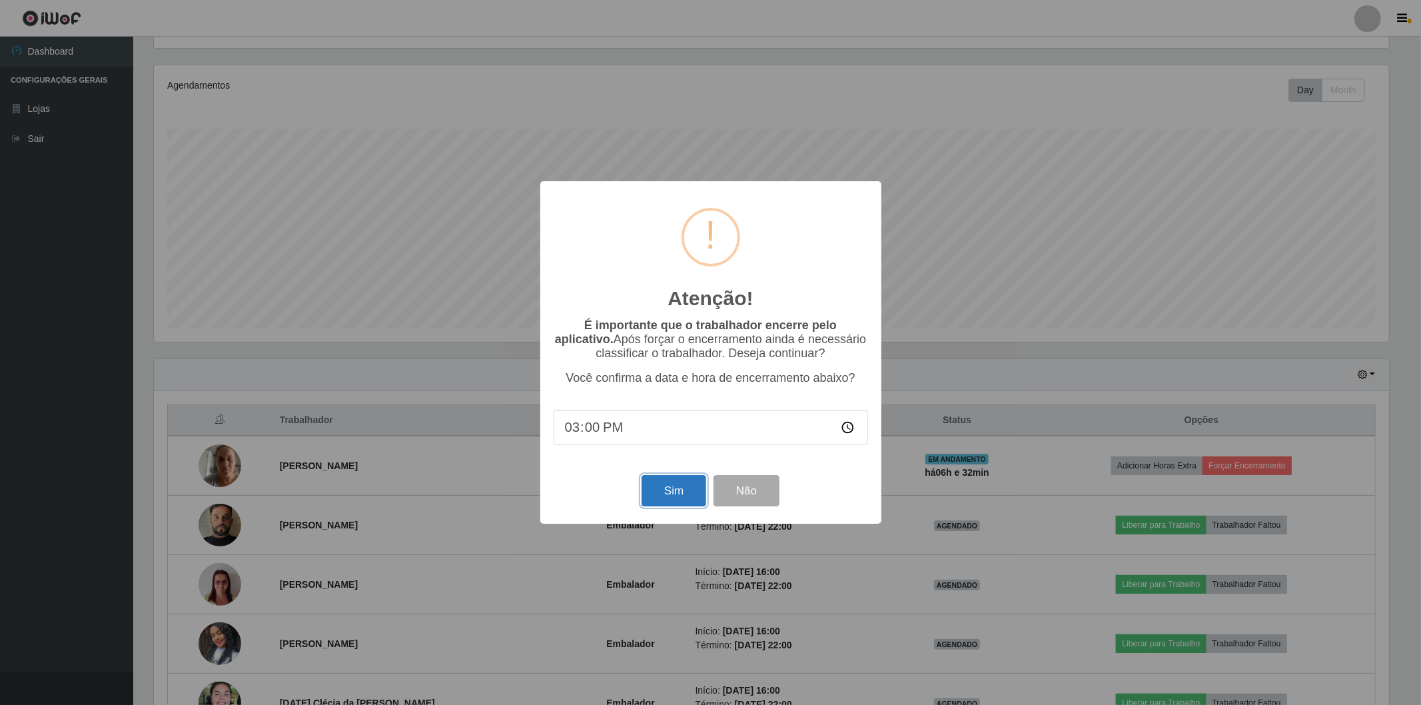
click at [670, 498] on button "Sim" at bounding box center [673, 490] width 65 height 31
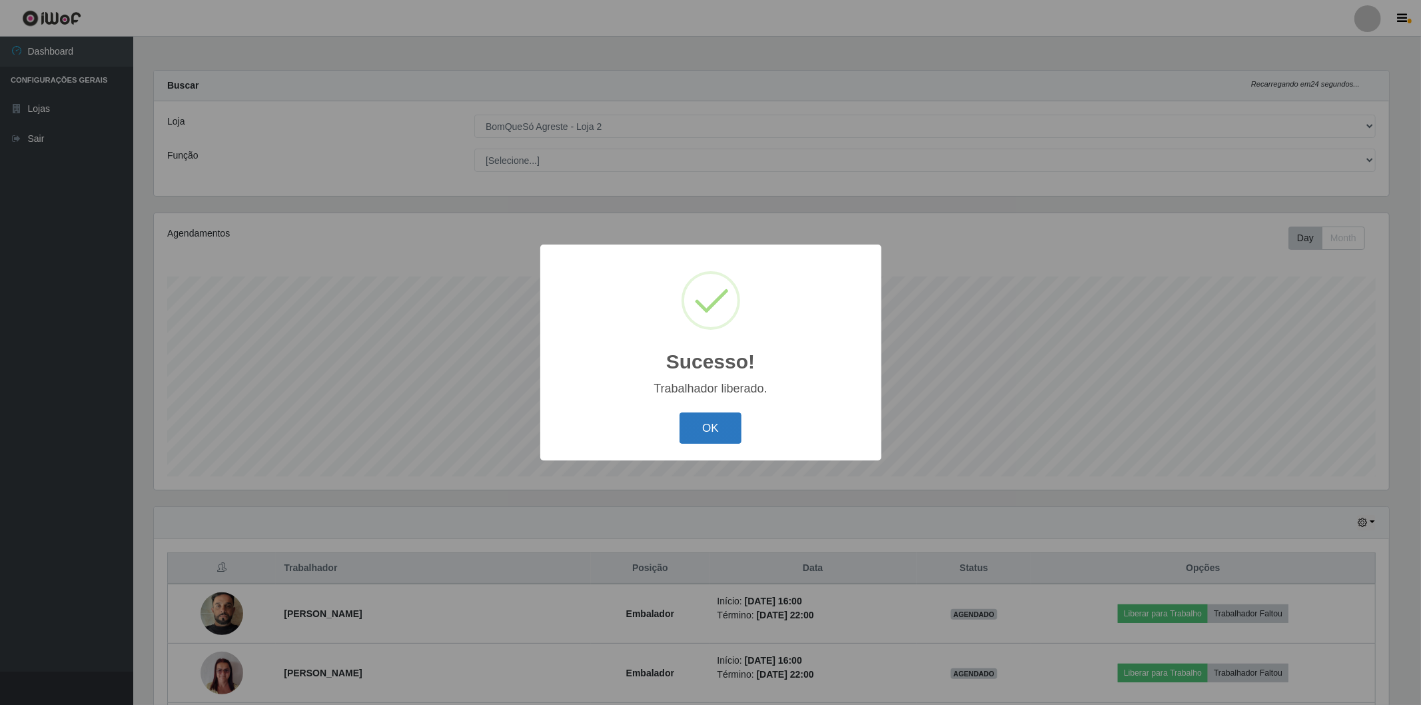
click at [699, 429] on button "OK" at bounding box center [710, 427] width 62 height 31
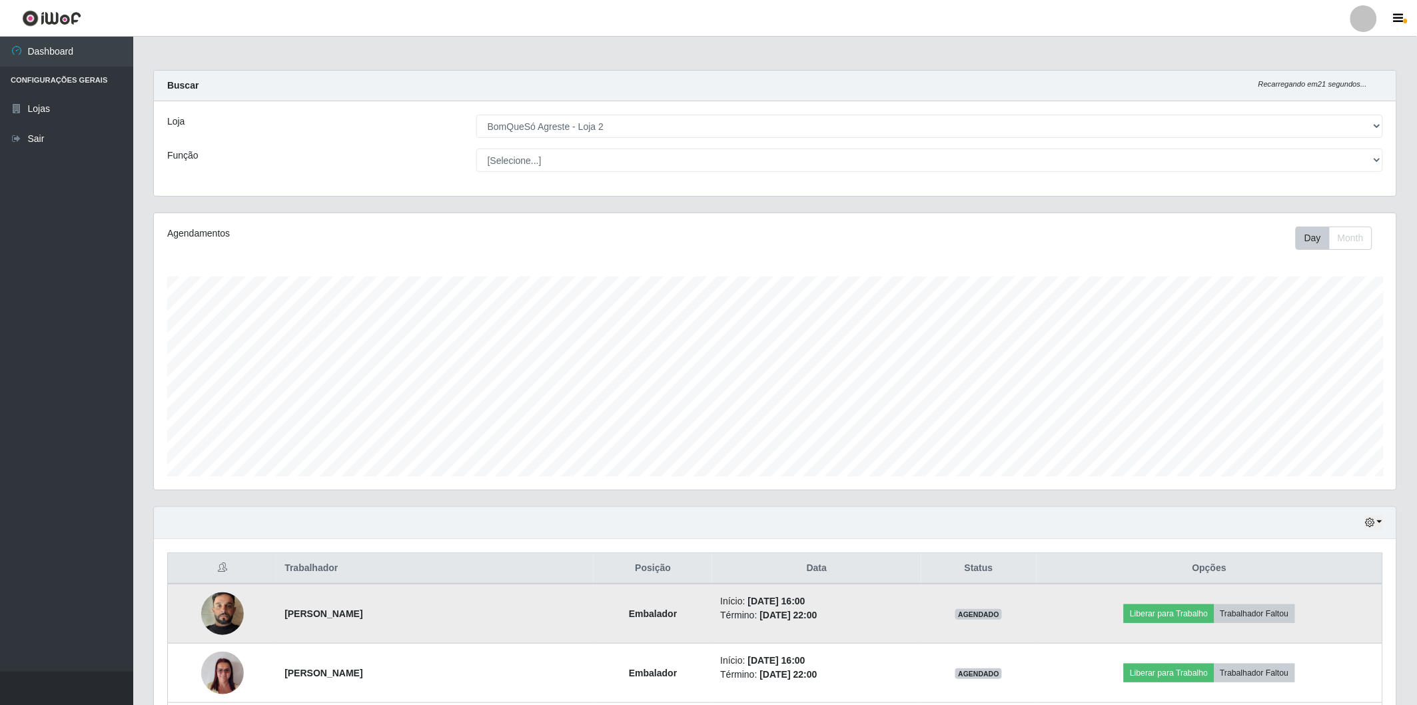
scroll to position [180, 0]
